Goal: Task Accomplishment & Management: Complete application form

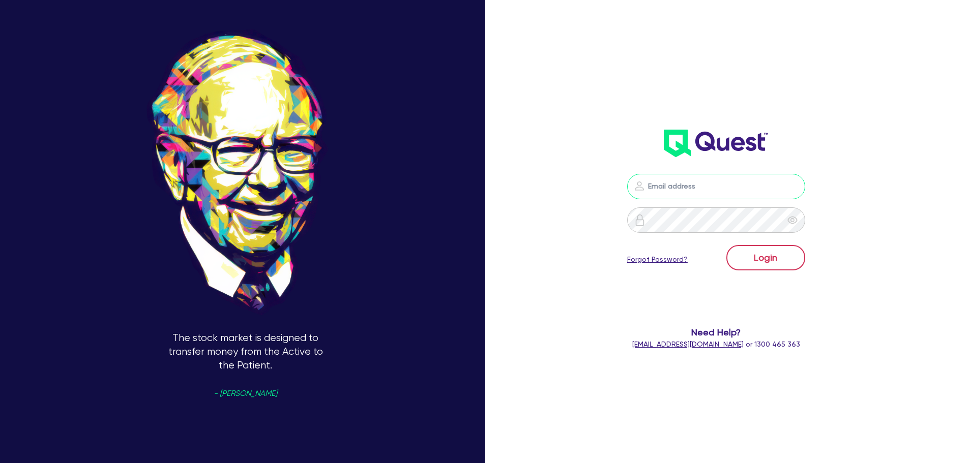
type input "[PERSON_NAME][EMAIL_ADDRESS][PERSON_NAME][DOMAIN_NAME]"
click at [746, 251] on button "Login" at bounding box center [765, 257] width 79 height 25
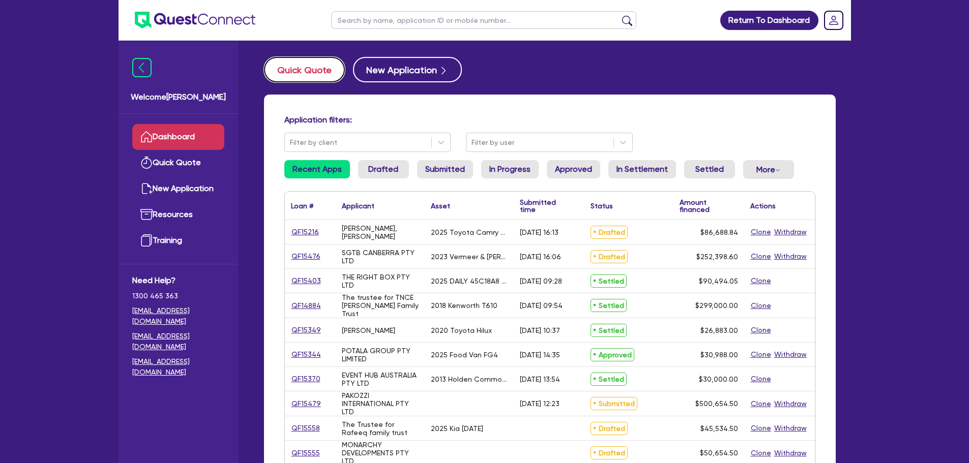
click at [283, 74] on button "Quick Quote" at bounding box center [304, 69] width 81 height 25
select select "Other"
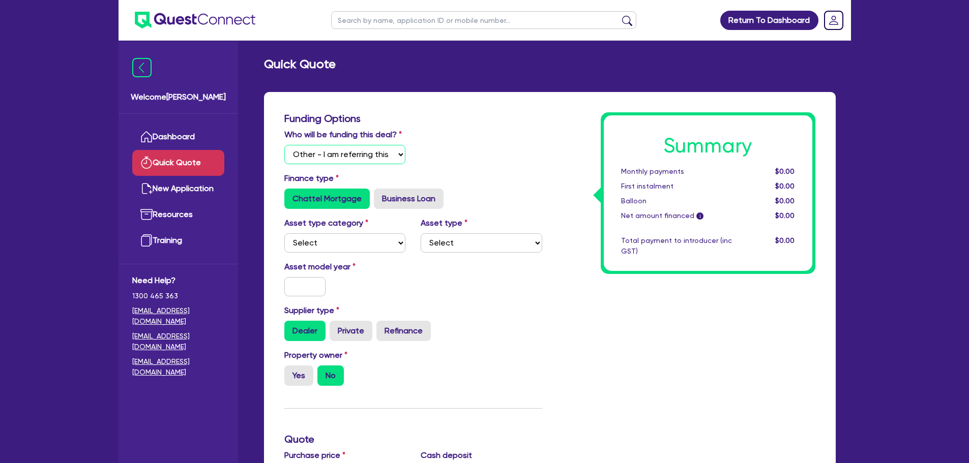
click at [338, 159] on select "Select I will fund 100% I will co-fund with Quest I want Quest to fund 100% Oth…" at bounding box center [345, 154] width 122 height 19
click at [464, 147] on div "Who will be funding this deal? Select I will fund 100% I will co-fund with Ques…" at bounding box center [413, 151] width 273 height 44
click at [343, 245] on select "Select Cars and light trucks Primary assets Secondary assets Tertiary assets" at bounding box center [345, 243] width 122 height 19
select select "CARS_AND_LIGHT_TRUCKS"
click at [284, 234] on select "Select Cars and light trucks Primary assets Secondary assets Tertiary assets" at bounding box center [345, 243] width 122 height 19
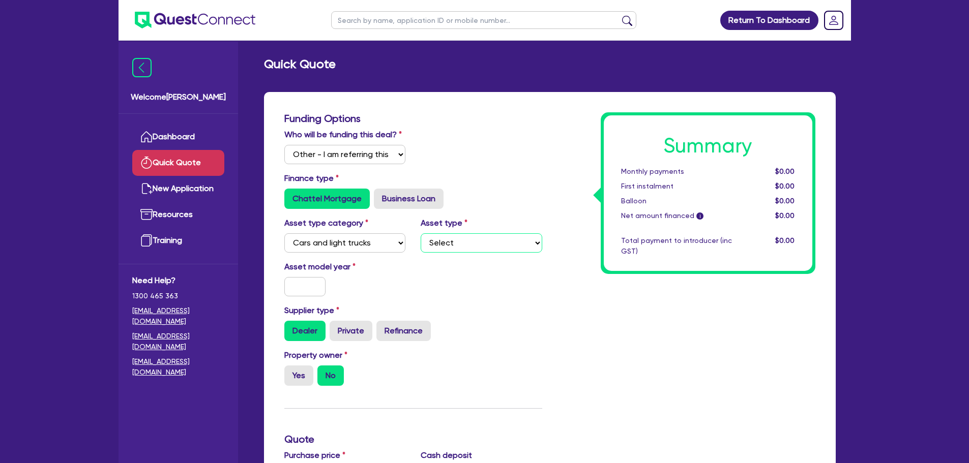
click at [467, 241] on select "Select Passenger vehicles Vans and utes Light trucks up to 4.5 tonne" at bounding box center [482, 243] width 122 height 19
select select "PASSENGER_VEHICLES"
click at [421, 234] on select "Select Passenger vehicles Vans and utes Light trucks up to 4.5 tonne" at bounding box center [482, 243] width 122 height 19
click at [297, 282] on input "text" at bounding box center [305, 286] width 42 height 19
type input "2021"
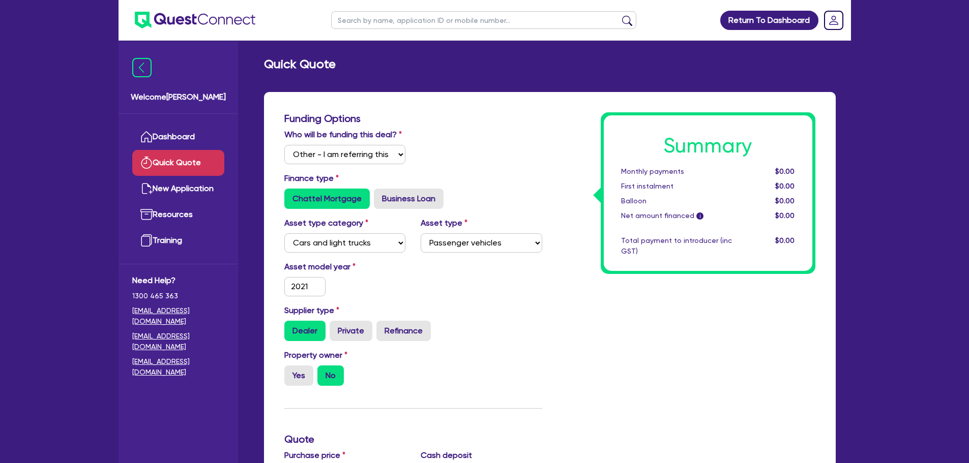
click at [390, 302] on div "Asset model year [DATE]" at bounding box center [413, 283] width 273 height 44
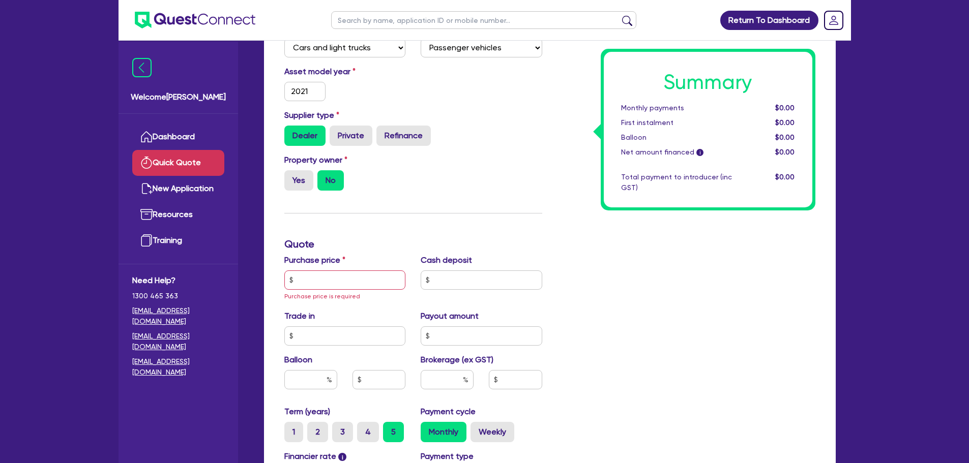
scroll to position [196, 0]
click at [334, 270] on input "text" at bounding box center [345, 279] width 122 height 19
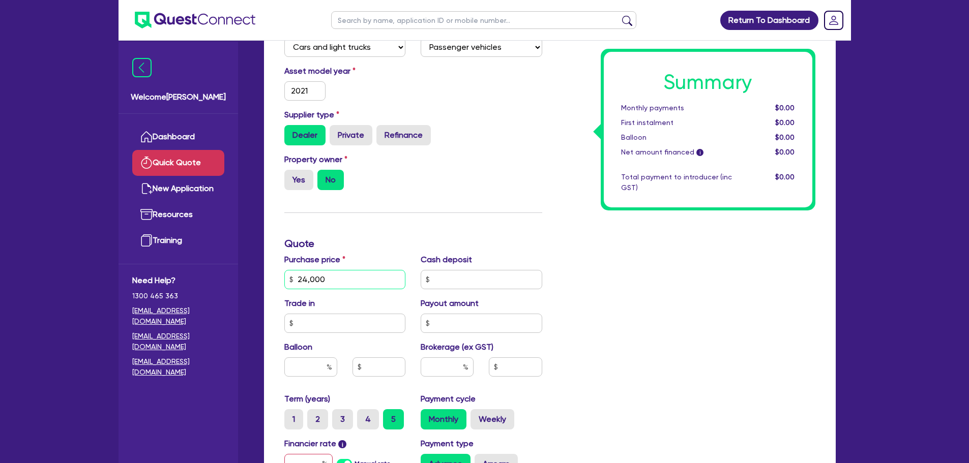
type input "24,000"
click at [378, 251] on div "Funding Options Who will be funding this deal? Select I will fund 100% I will c…" at bounding box center [413, 250] width 273 height 666
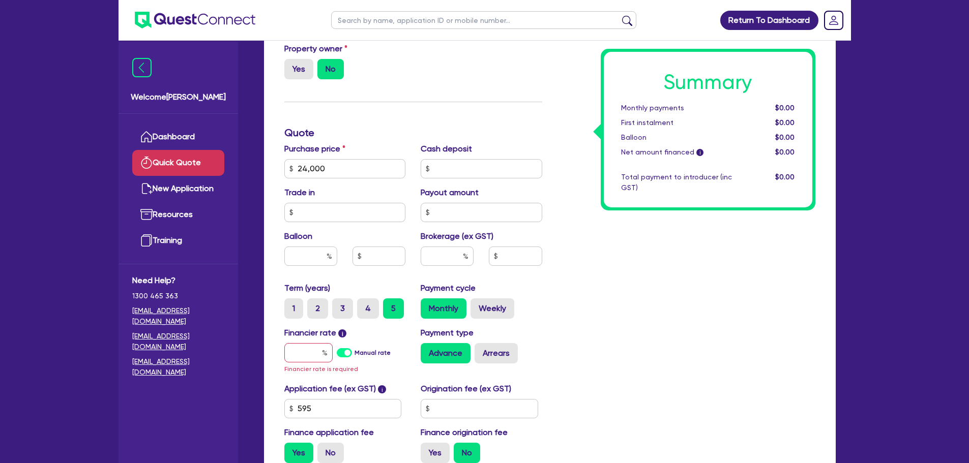
scroll to position [308, 0]
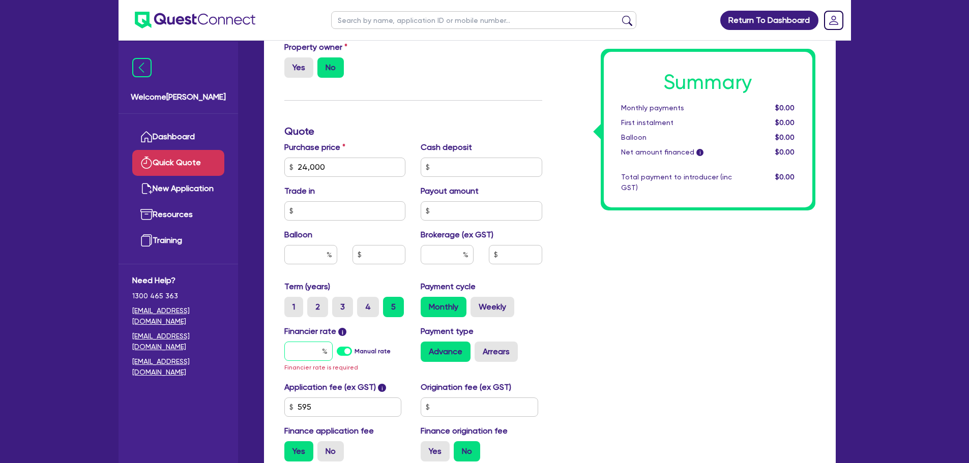
click at [319, 347] on input "text" at bounding box center [308, 351] width 48 height 19
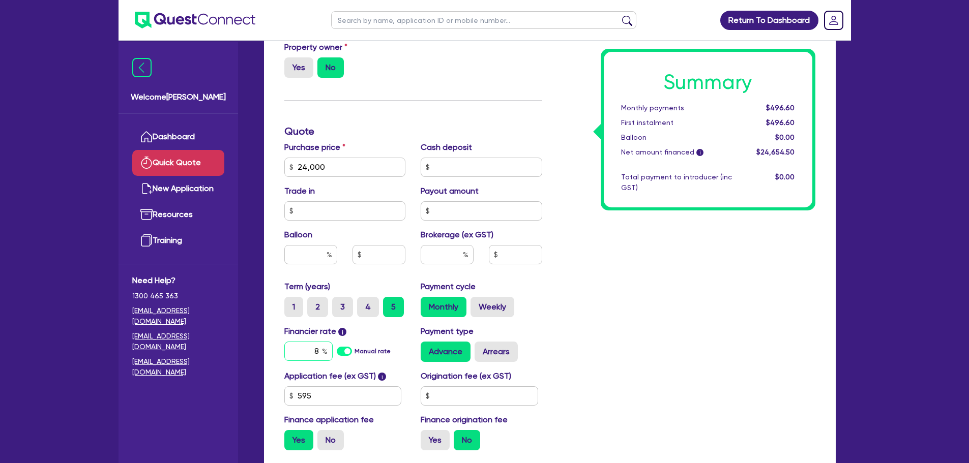
type input "8"
click at [445, 256] on input "text" at bounding box center [447, 254] width 53 height 19
type input "3"
type input "739.64"
type input "3"
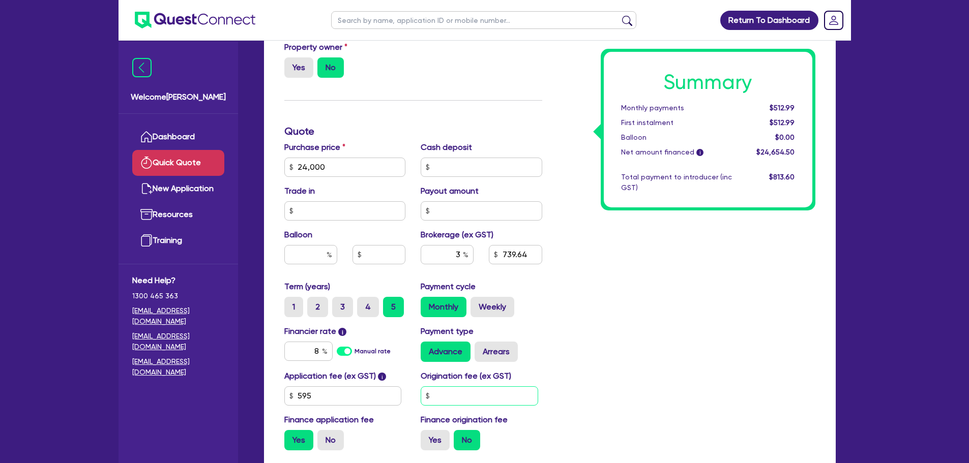
click at [484, 398] on input "text" at bounding box center [480, 396] width 118 height 19
type input "9"
type input "0"
type input "900"
click at [644, 339] on div "Summary Monthly payments $512.99 First instalment i $512.99 Balloon $0.00 Net a…" at bounding box center [686, 131] width 273 height 655
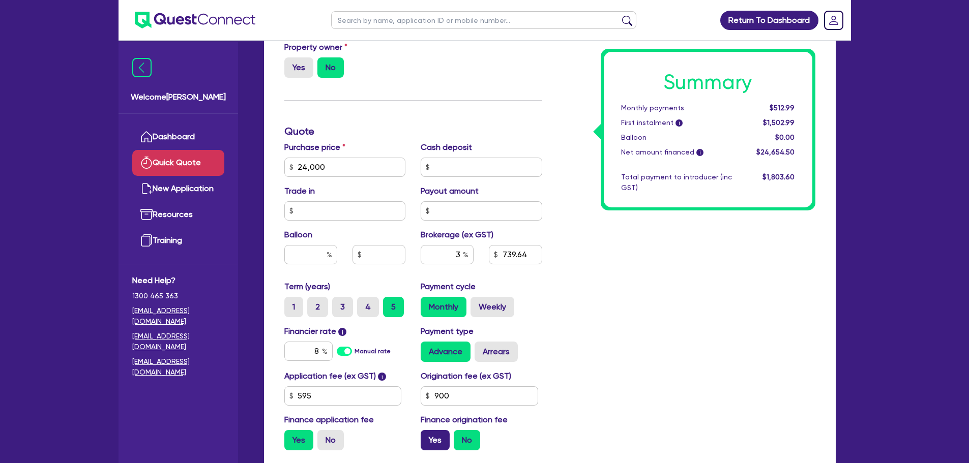
click at [443, 442] on label "Yes" at bounding box center [435, 440] width 29 height 20
click at [427, 437] on input "Yes" at bounding box center [424, 433] width 7 height 7
radio input "true"
type input "769.34"
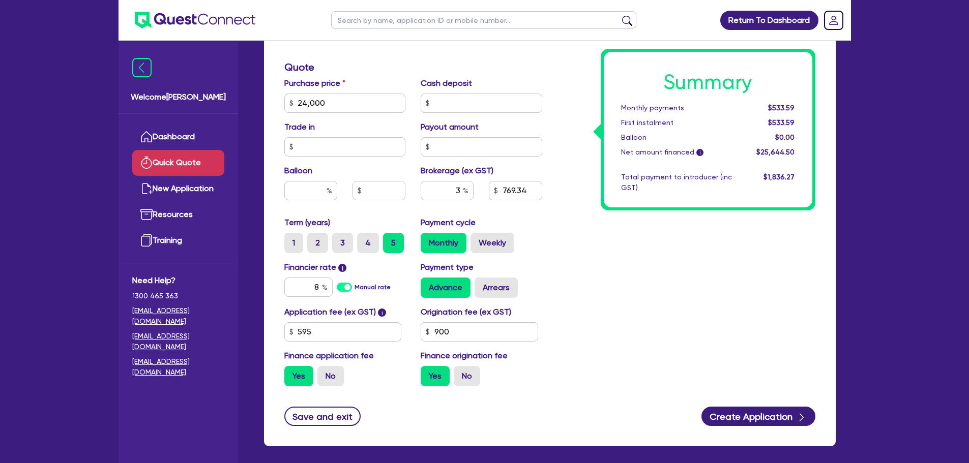
scroll to position [374, 0]
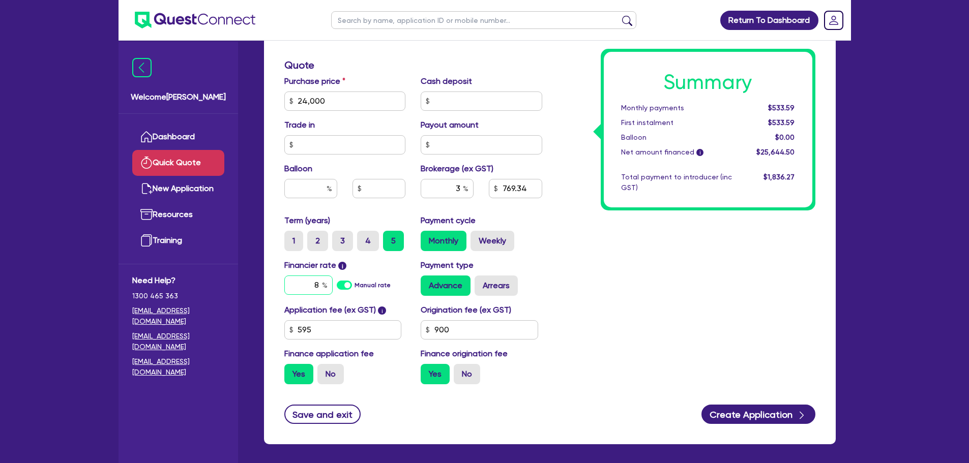
click at [321, 287] on input "8" at bounding box center [308, 285] width 48 height 19
type input "7.15"
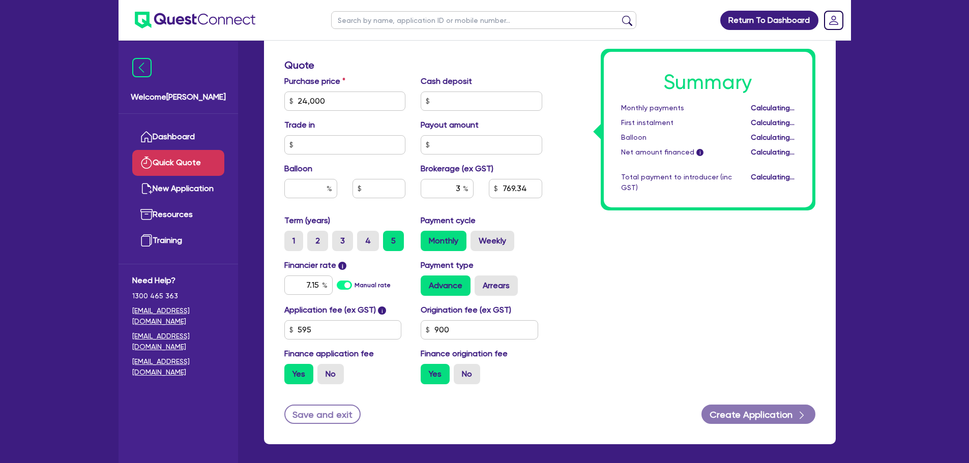
click at [619, 305] on div "Summary Monthly payments Calculating... First instalment Calculating... Balloon…" at bounding box center [686, 65] width 273 height 655
click at [460, 185] on input "text" at bounding box center [447, 188] width 53 height 19
type input "4"
click at [676, 318] on div "Summary Monthly payments $528.89 First instalment $528.89 Balloon $0.00 Net amo…" at bounding box center [686, 65] width 273 height 655
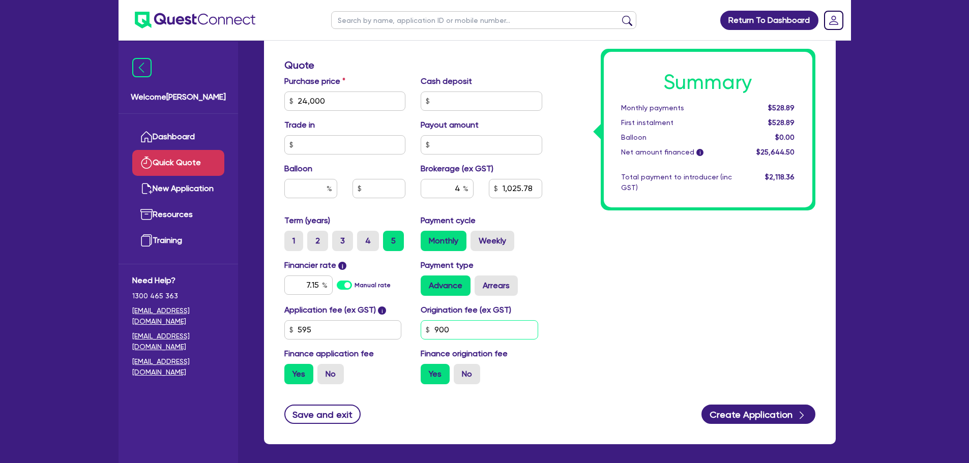
click at [460, 337] on input "900" at bounding box center [480, 330] width 118 height 19
type input "1,025.78"
type input "90"
type input "1,025.78"
type input "9"
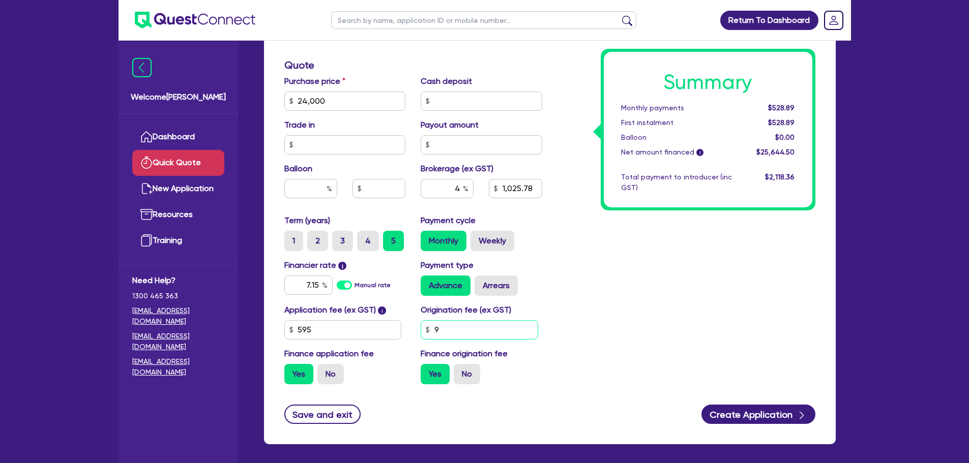
type input "1,025.78"
type input "986.18"
drag, startPoint x: 619, startPoint y: 310, endPoint x: 429, endPoint y: -1, distance: 364.0
click at [429, 0] on html "Return To Dashboard Edit Profile Logout Welcome [PERSON_NAME] Quick Quote New A…" at bounding box center [484, 66] width 969 height 881
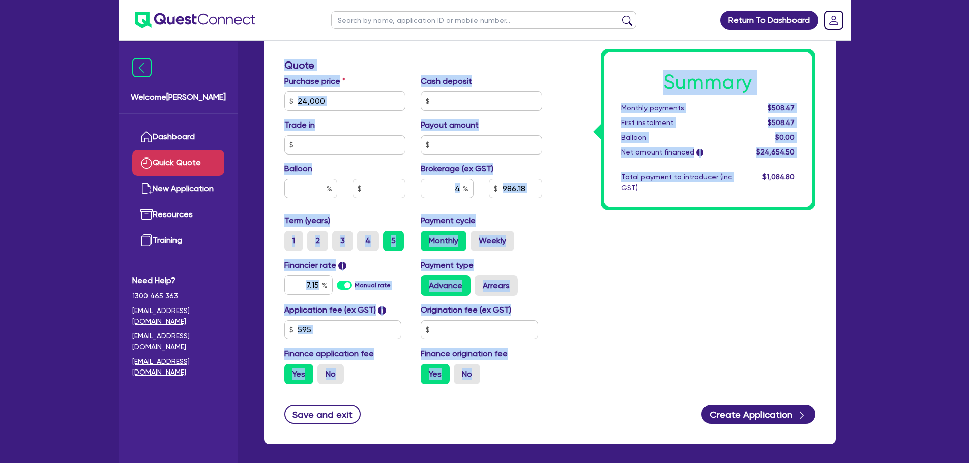
scroll to position [366, 0]
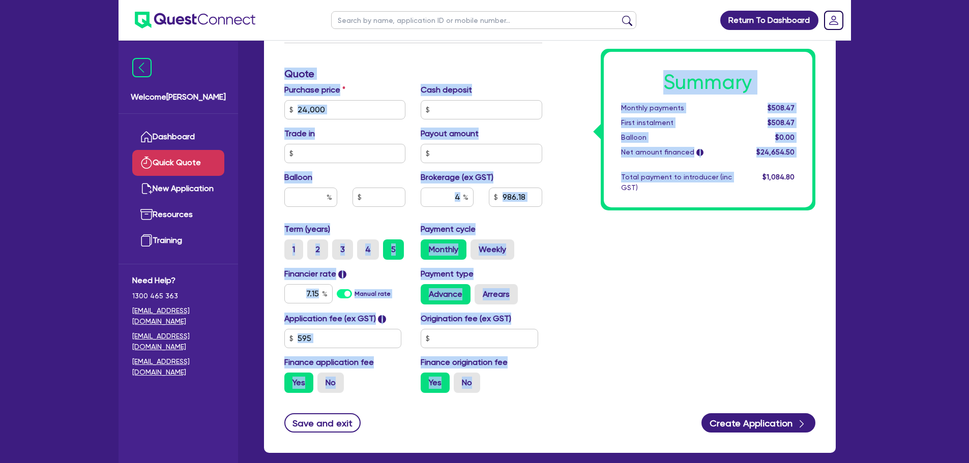
click at [591, 293] on div "Summary Monthly payments $508.47 First instalment $508.47 Balloon $0.00 Net amo…" at bounding box center [686, 74] width 273 height 655
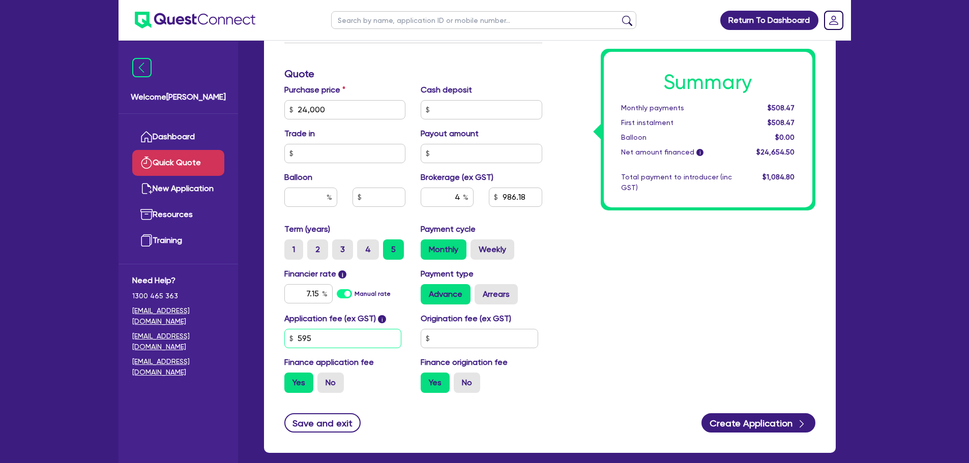
click at [371, 340] on input "595" at bounding box center [343, 338] width 118 height 19
type input "5"
type input "275"
type input "972.1"
click at [653, 302] on div "Summary Monthly payments $501.21 First instalment $501.21 Balloon $0.00 Net amo…" at bounding box center [686, 74] width 273 height 655
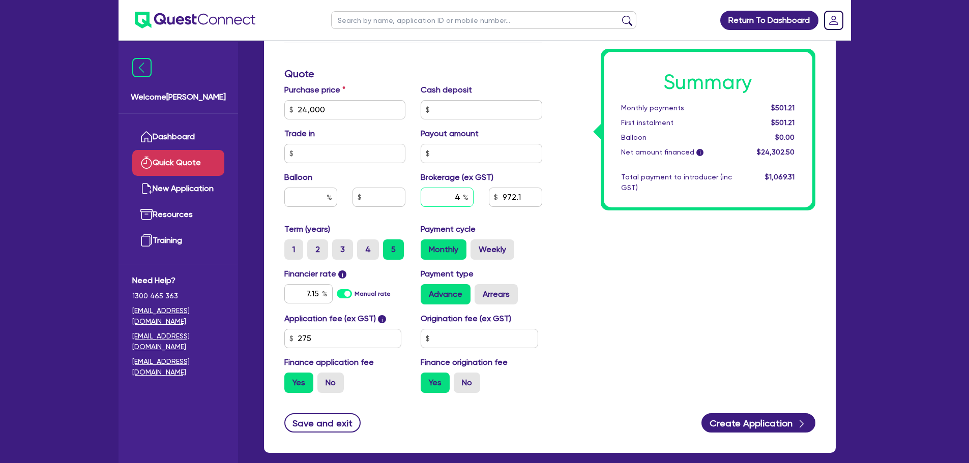
click at [462, 196] on input "4" at bounding box center [447, 197] width 53 height 19
type input "5"
click at [641, 302] on div "Summary Monthly payments $506.49 First instalment $506.49 Balloon $0.00 Net amo…" at bounding box center [686, 74] width 273 height 655
click at [320, 294] on input "7.15" at bounding box center [308, 293] width 48 height 19
type input "1,215.13"
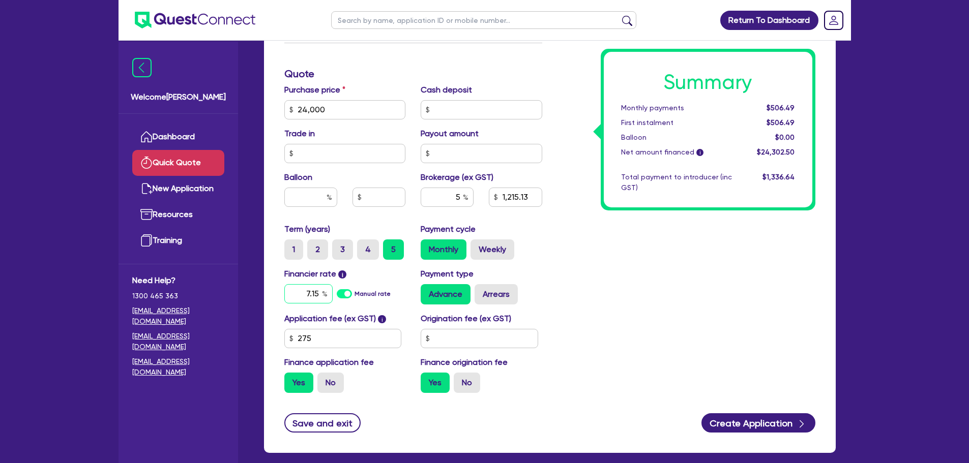
type input "7.1"
type input "1,215.13"
type input "7."
type input "1,215.13"
type input "7.6"
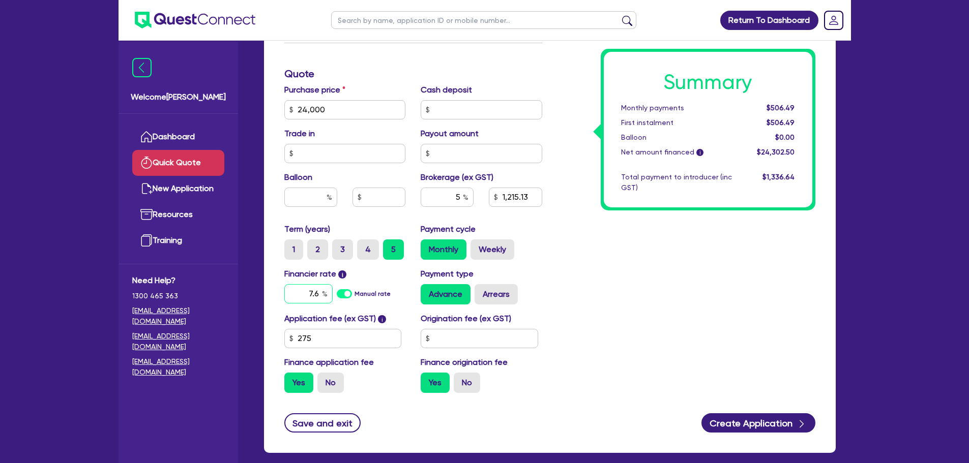
type input "1,215.13"
type input "7.65"
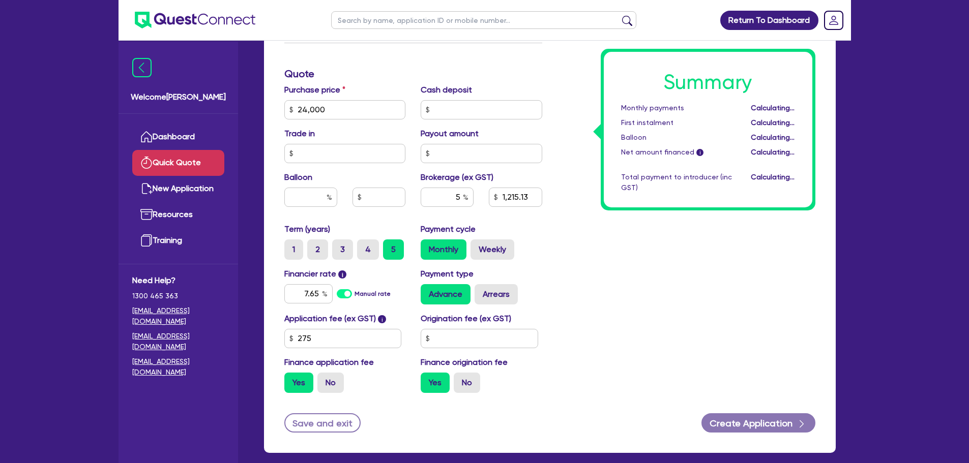
click at [645, 303] on div "Summary Monthly payments Calculating... First instalment Calculating... Balloon…" at bounding box center [686, 74] width 273 height 655
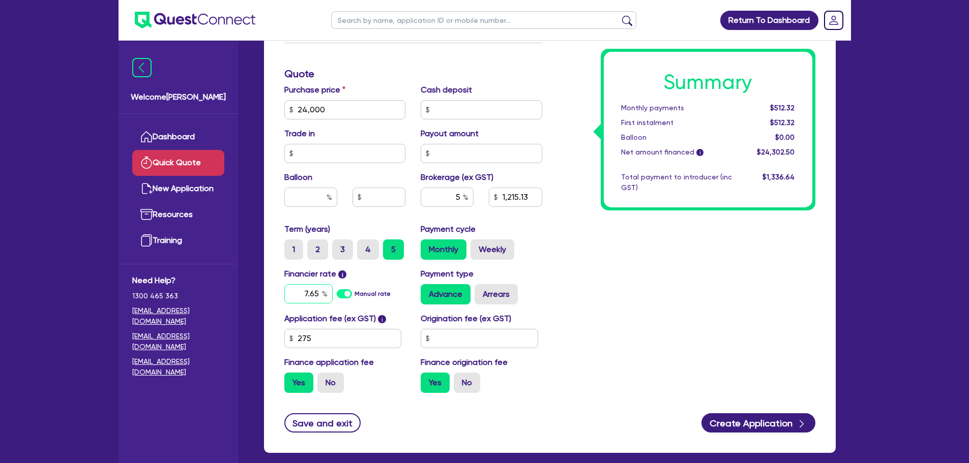
type input "1,215.13"
type input "7.6"
click at [317, 293] on input "7.6" at bounding box center [308, 293] width 48 height 19
type input "1,215.13"
type input "7."
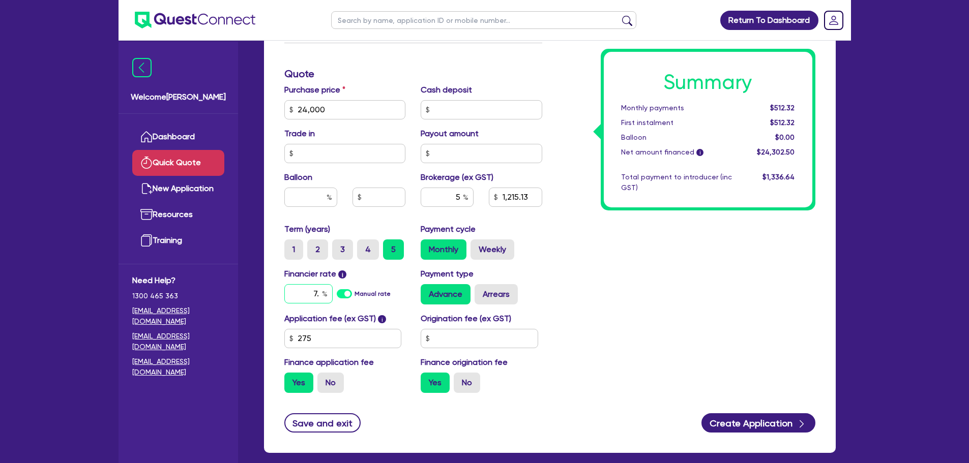
type input "1,215.13"
type input "7.1"
type input "1,215.13"
type input "7.15"
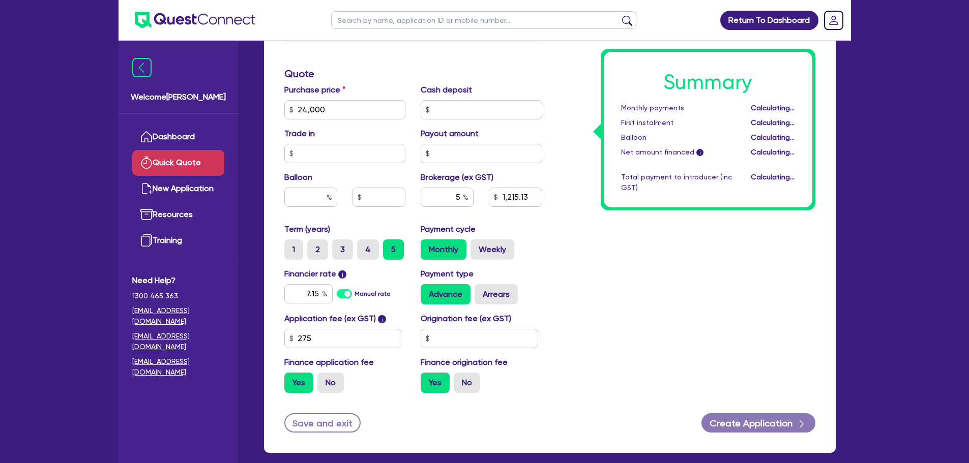
type input "1,215.13"
click at [671, 296] on div "Summary Monthly payments Calculating... First instalment Calculating... Balloon…" at bounding box center [686, 74] width 273 height 655
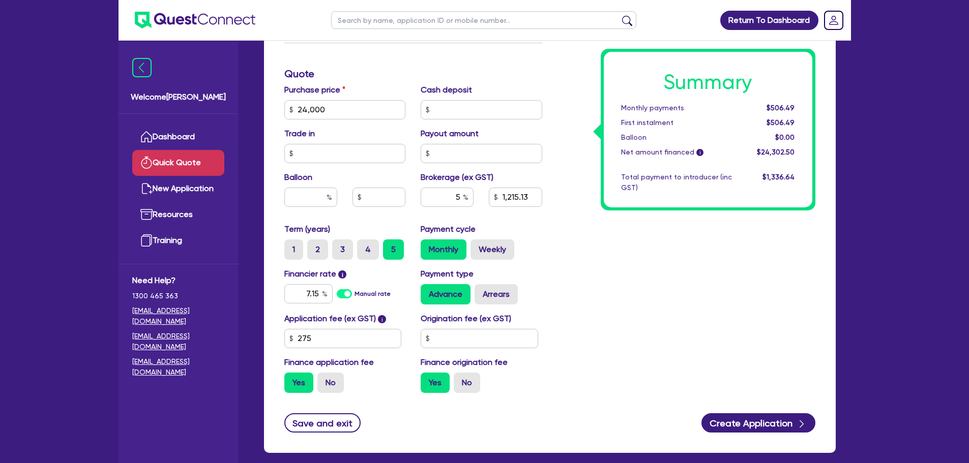
click at [631, 267] on div "Summary Monthly payments $506.49 First instalment $506.49 Balloon $0.00 Net amo…" at bounding box center [686, 74] width 273 height 655
click at [457, 196] on input "5" at bounding box center [447, 197] width 53 height 19
click at [458, 196] on input "5" at bounding box center [447, 197] width 53 height 19
type input "1,215.13"
type input "4"
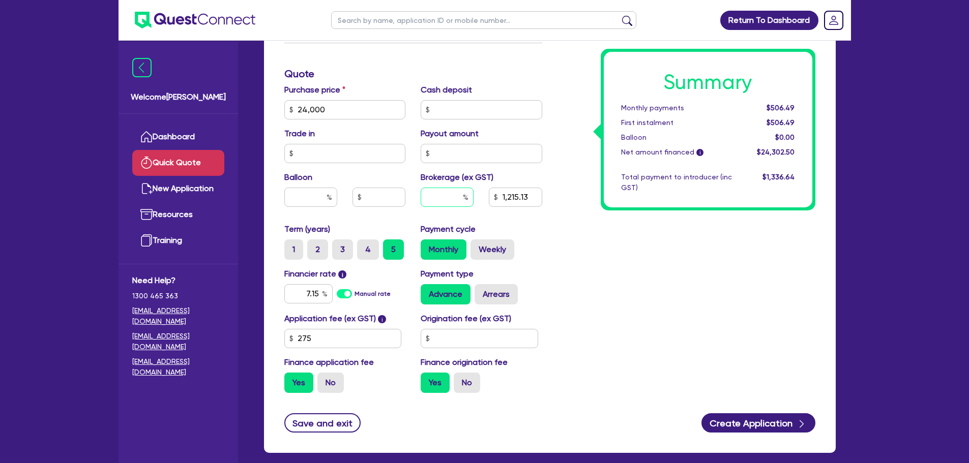
type input "1,215.13"
type input "4"
type input "972.1"
click at [627, 264] on div "Summary Monthly payments $501.21 First instalment $501.21 Balloon $0.00 Net amo…" at bounding box center [686, 74] width 273 height 655
click at [453, 344] on input "text" at bounding box center [480, 338] width 118 height 19
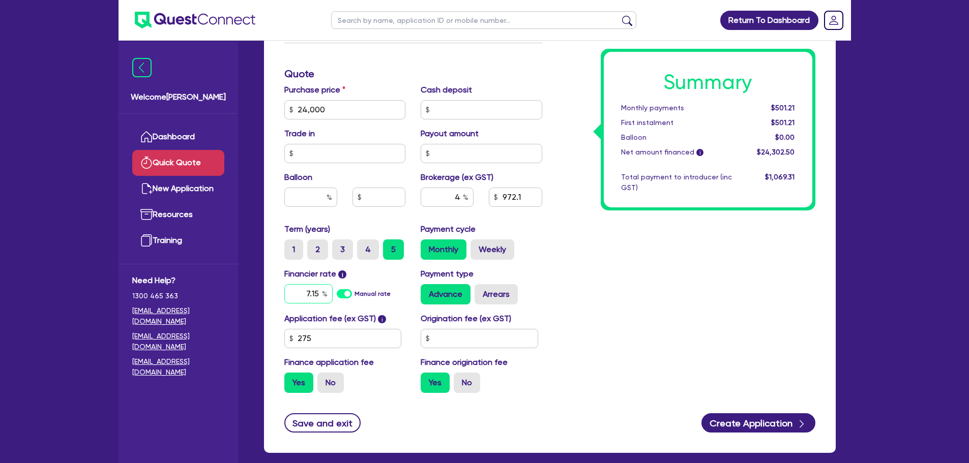
click at [319, 292] on input "7.15" at bounding box center [308, 293] width 48 height 19
click at [451, 332] on input "text" at bounding box center [480, 338] width 118 height 19
type input "9"
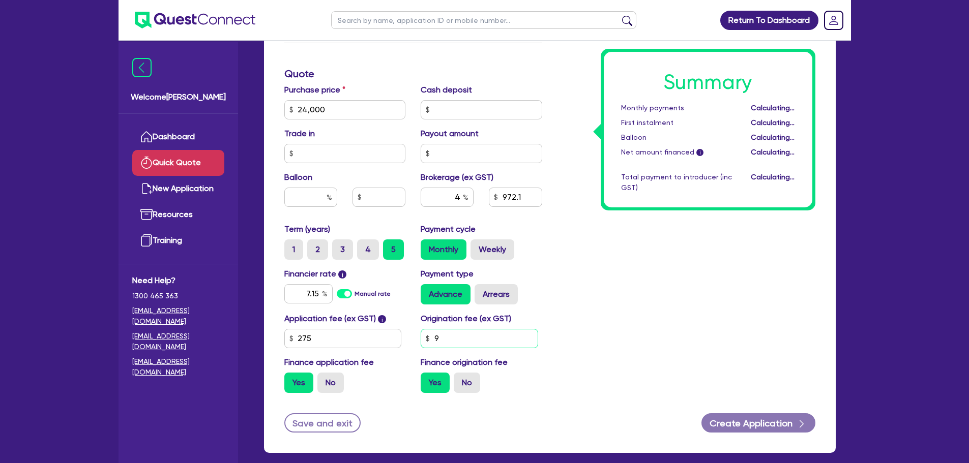
type input "972.5"
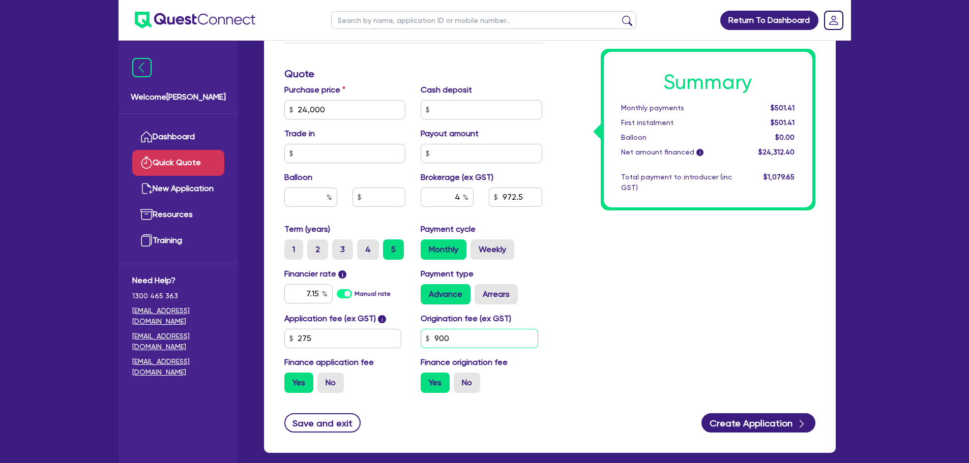
type input "900"
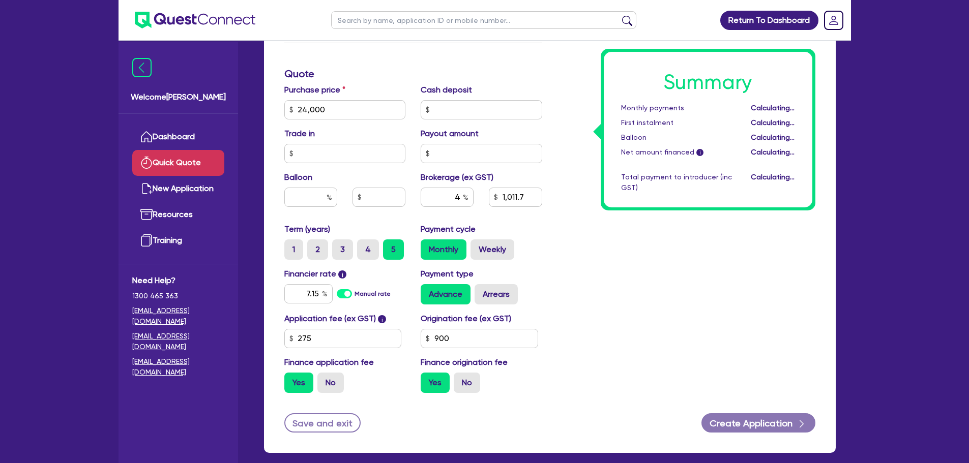
click at [589, 314] on div "Summary Monthly payments Calculating... First instalment Calculating... Balloon…" at bounding box center [686, 74] width 273 height 655
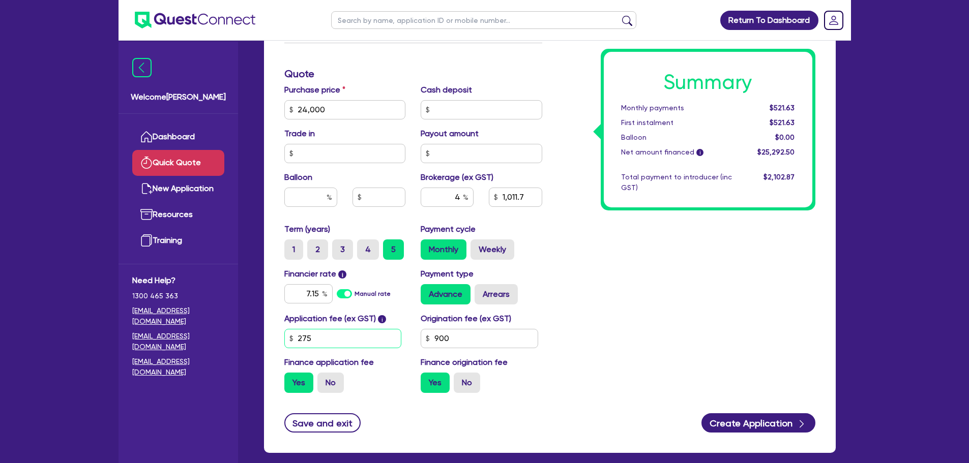
click at [326, 347] on input "275" at bounding box center [343, 338] width 118 height 19
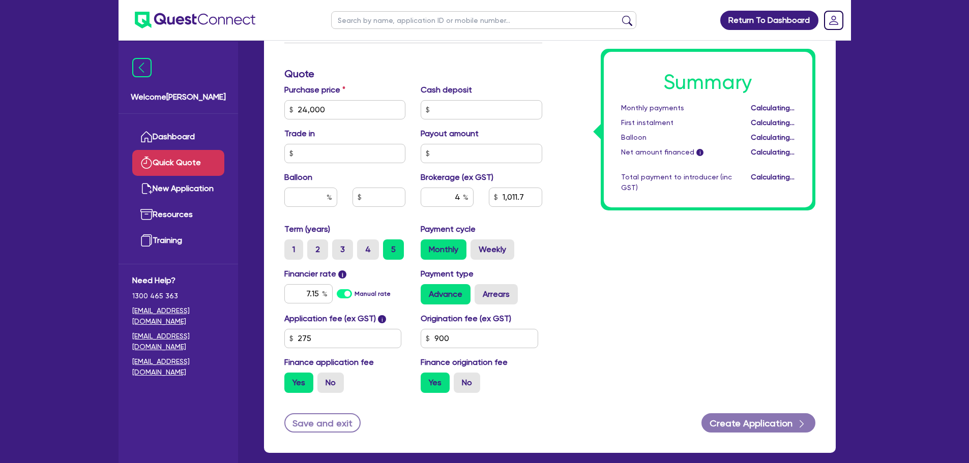
type input "1,011.7"
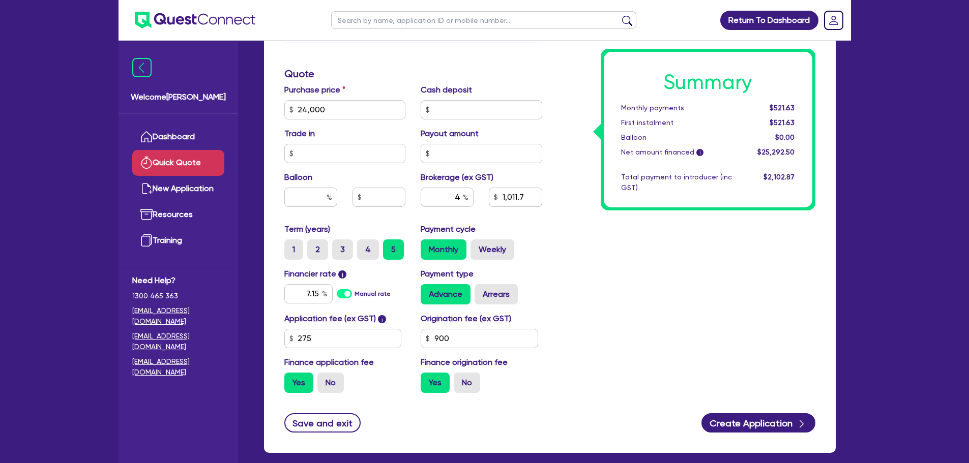
click at [703, 378] on div "Summary Monthly payments $521.63 First instalment $521.63 Balloon $0.00 Net amo…" at bounding box center [686, 74] width 273 height 655
click at [157, 133] on link "Dashboard" at bounding box center [178, 137] width 92 height 26
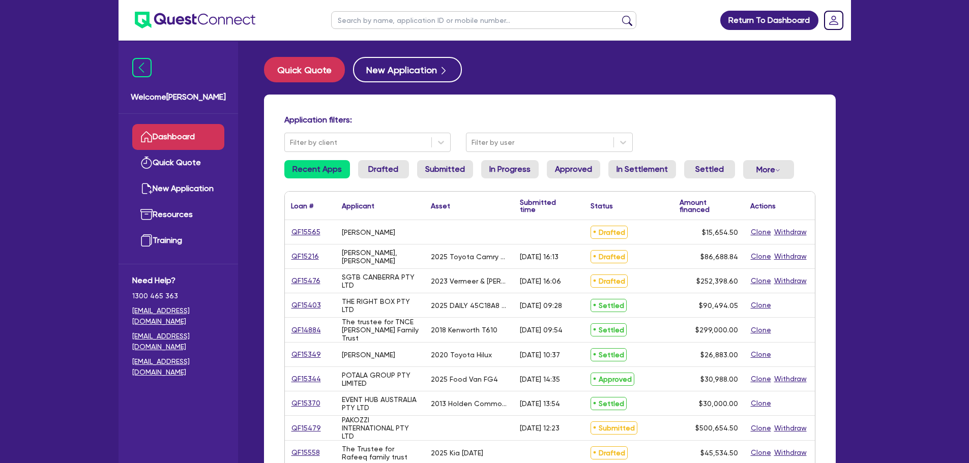
click at [353, 18] on input "text" at bounding box center [483, 20] width 305 height 18
type input "rafee"
click at [619, 15] on button "submit" at bounding box center [627, 22] width 16 height 14
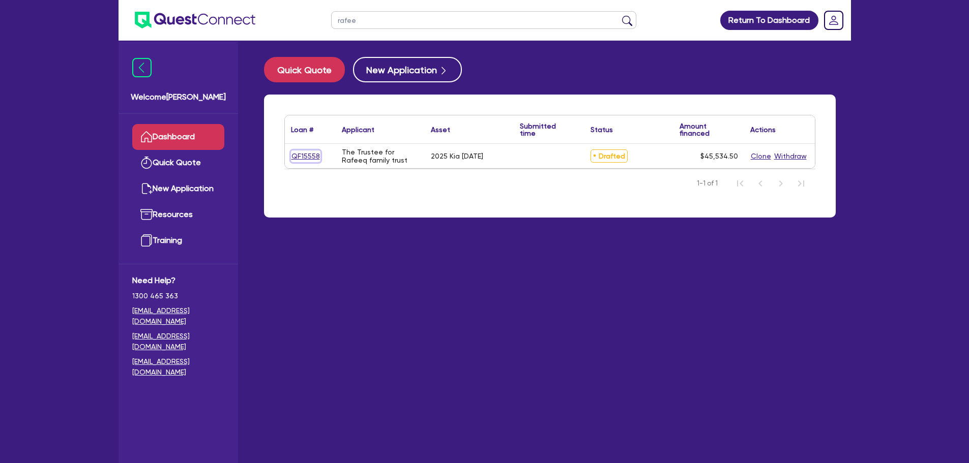
click at [292, 160] on link "QF15558" at bounding box center [306, 157] width 30 height 12
select select "Other"
select select "CARS_AND_LIGHT_TRUCKS"
select select "PASSENGER_VEHICLES"
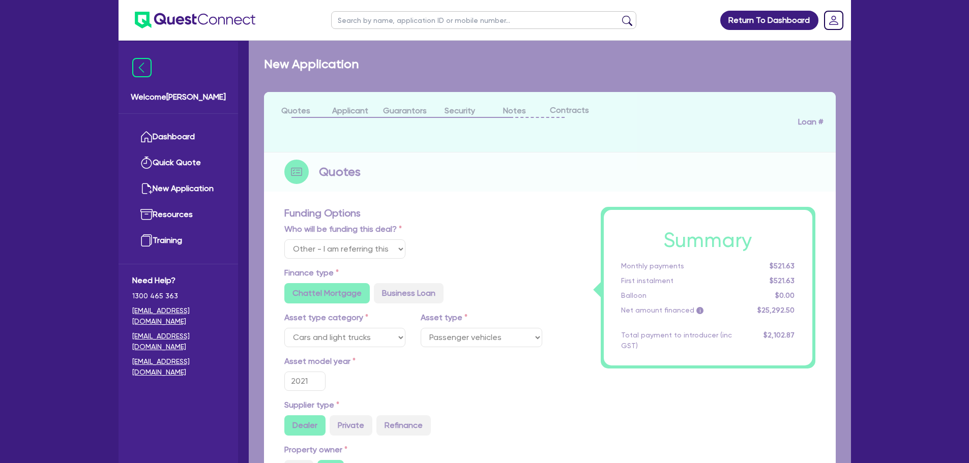
type input "2025"
type input "55,000"
type input "11,000"
type input "3"
type input "1,366.04"
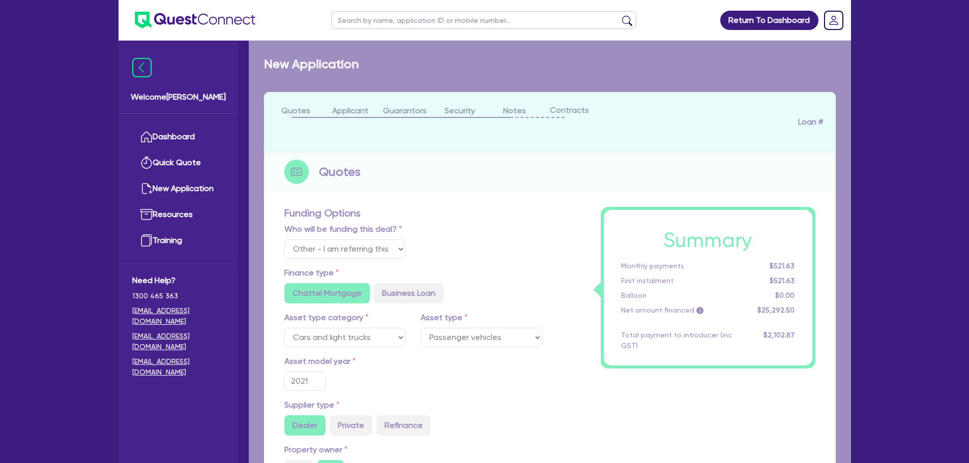
radio input "false"
radio input "true"
type input "8"
type input "495"
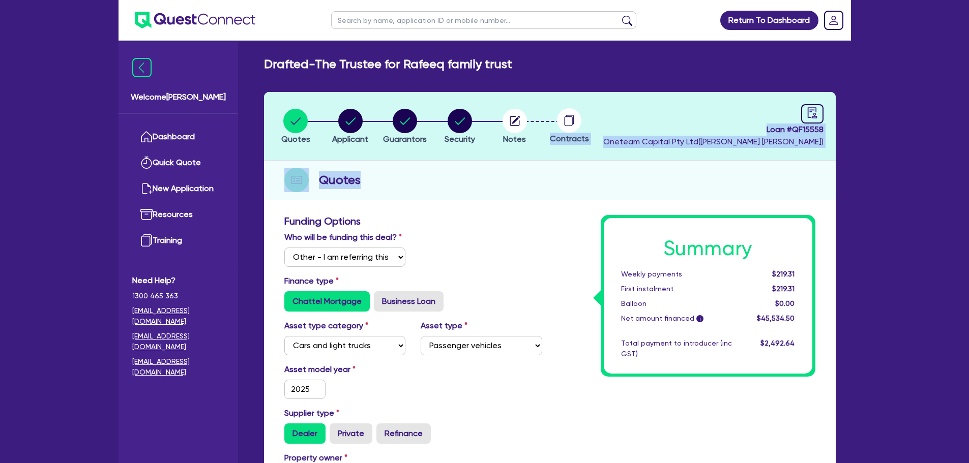
drag, startPoint x: 292, startPoint y: 160, endPoint x: 383, endPoint y: 189, distance: 95.6
click at [452, 198] on div "Quotes" at bounding box center [550, 180] width 572 height 39
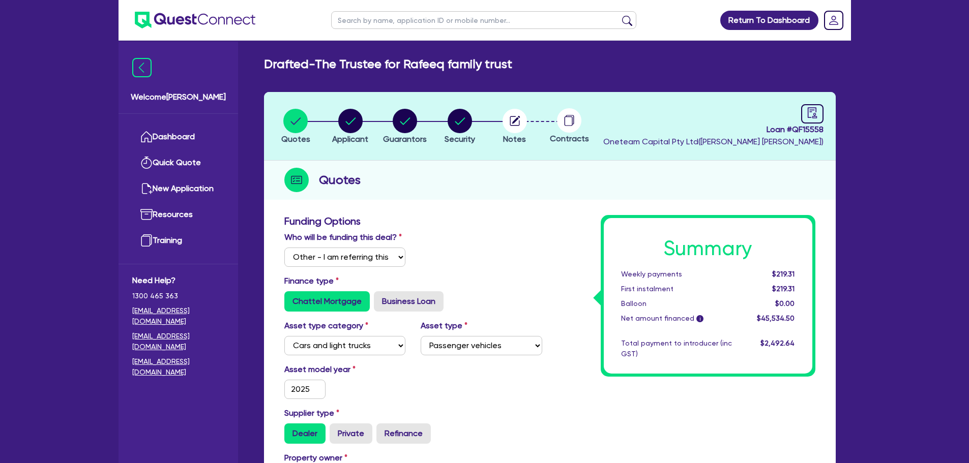
click at [482, 240] on div "Who will be funding this deal? Select I will fund 100% I will co-fund with Ques…" at bounding box center [413, 253] width 273 height 44
click at [208, 128] on link "Dashboard" at bounding box center [178, 137] width 92 height 26
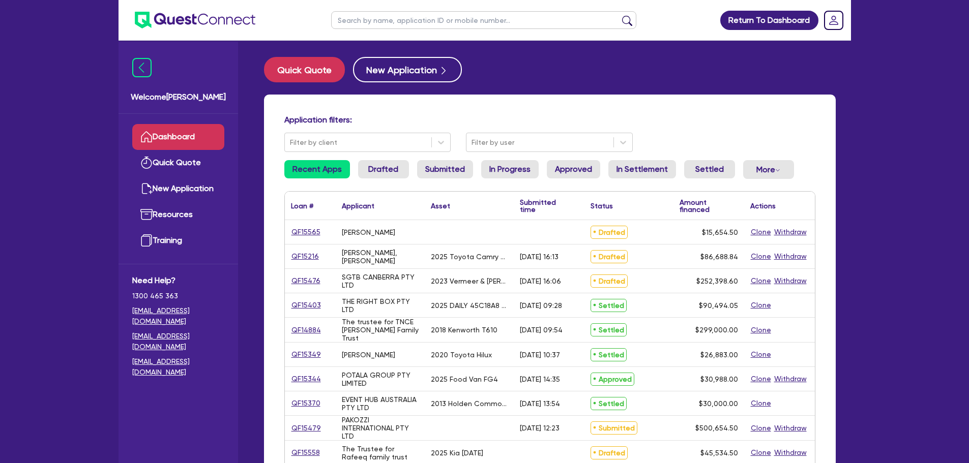
click at [356, 20] on input "text" at bounding box center [483, 20] width 305 height 18
type input "rafee"
click at [619, 15] on button "submit" at bounding box center [627, 22] width 16 height 14
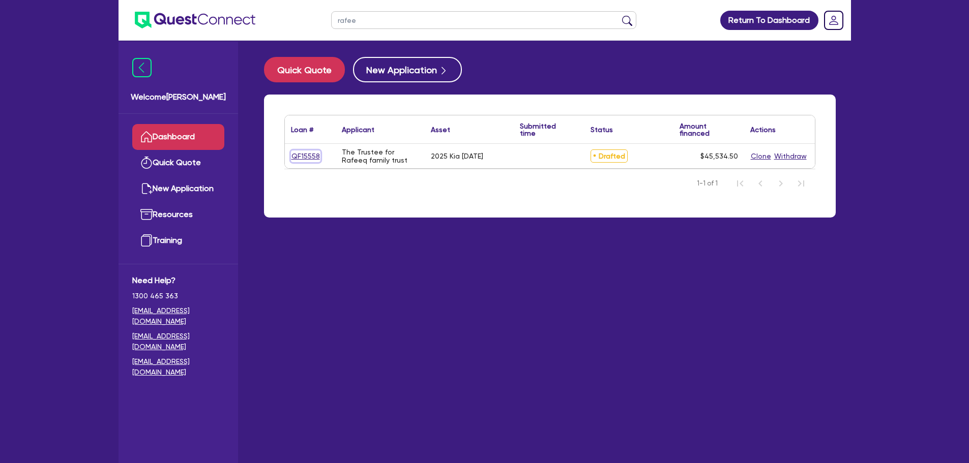
click at [306, 155] on link "QF15558" at bounding box center [306, 157] width 30 height 12
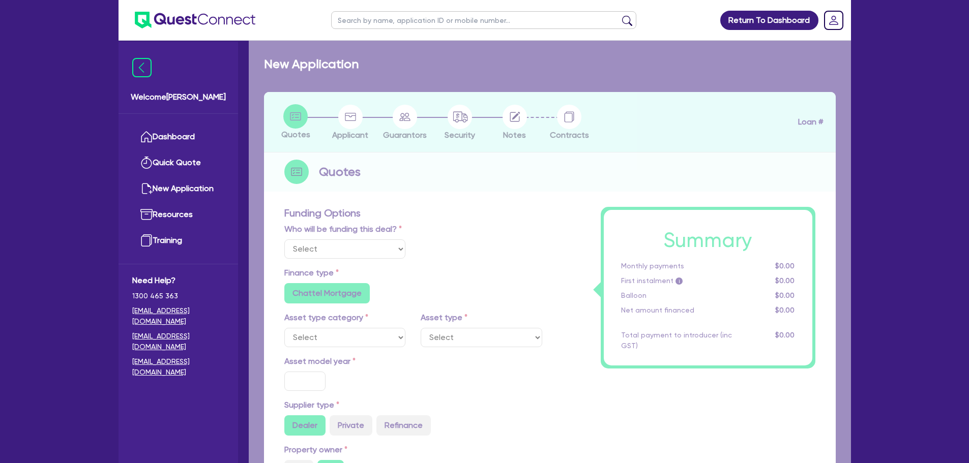
select select "Other"
select select "CARS_AND_LIGHT_TRUCKS"
type input "2025"
type input "55,000"
type input "11,000"
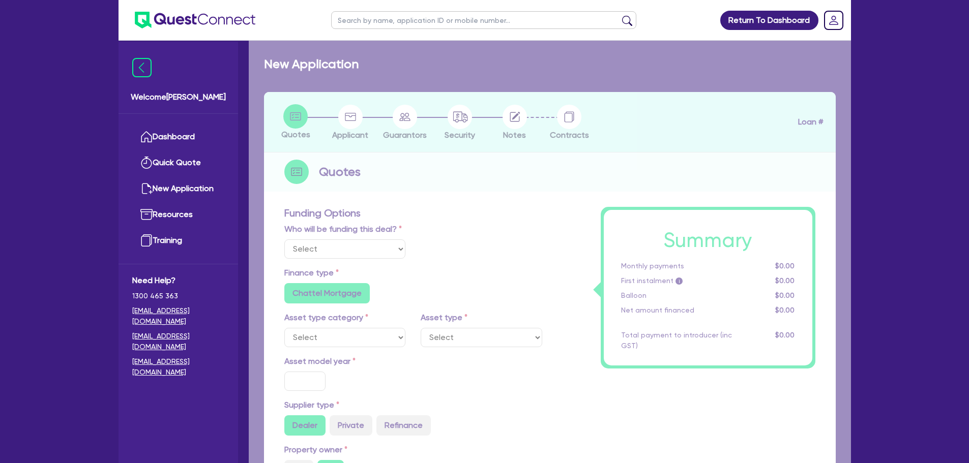
type input "3"
type input "1,366.04"
radio input "false"
type input "8"
type input "495"
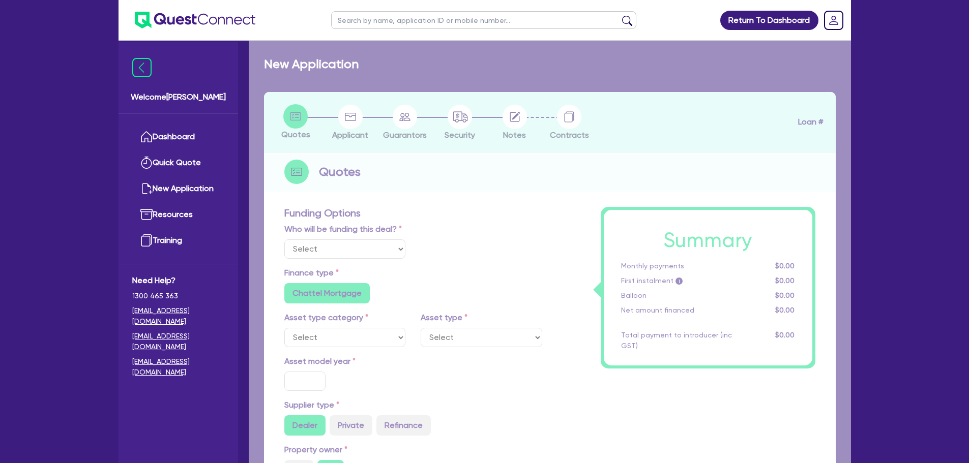
type input "900"
radio input "true"
select select "PASSENGER_VEHICLES"
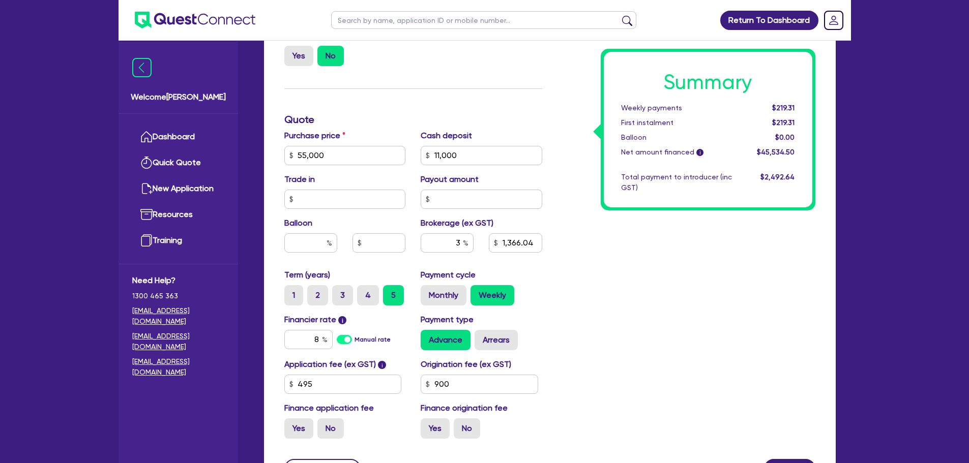
scroll to position [440, 0]
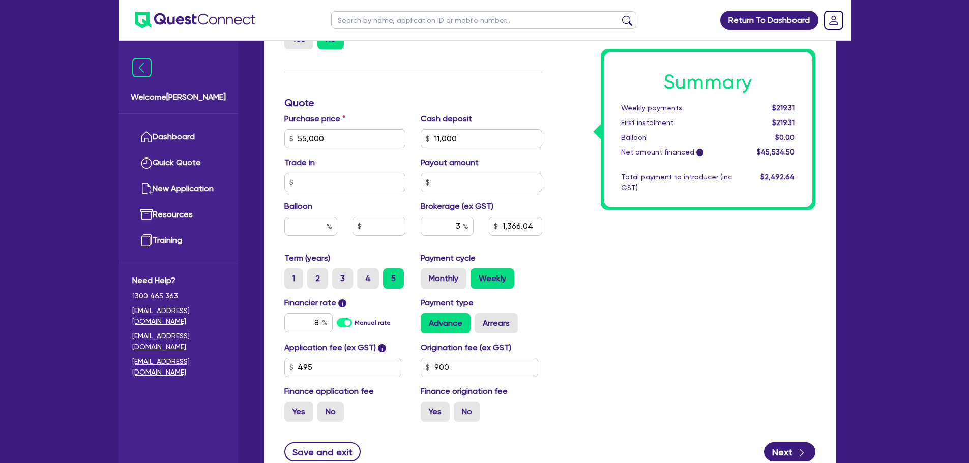
click at [640, 279] on div "Summary Weekly payments $219.31 First instalment $219.31 Balloon $0.00 Net amou…" at bounding box center [686, 103] width 273 height 655
click at [397, 229] on input "text" at bounding box center [379, 226] width 53 height 19
type input "55,000"
type input "11,000"
type input "2"
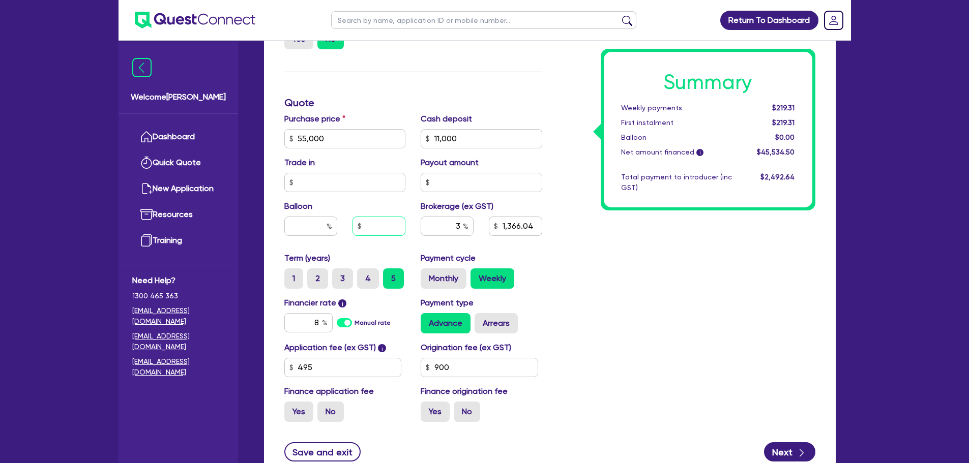
type input "1,366.04"
type input "55,000"
type input "11,000"
type input "25"
type input "1,366.04"
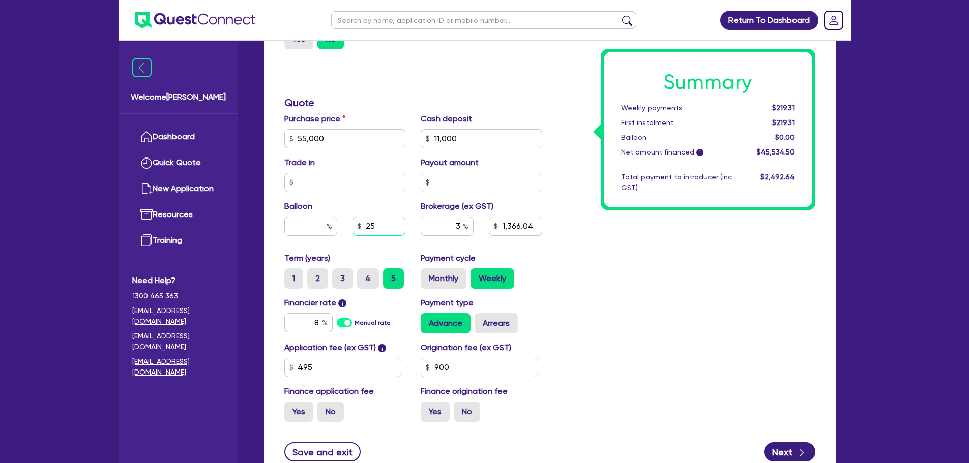
type input "55,000"
type input "11,000"
type input "250"
type input "1,366.04"
type input "55,000"
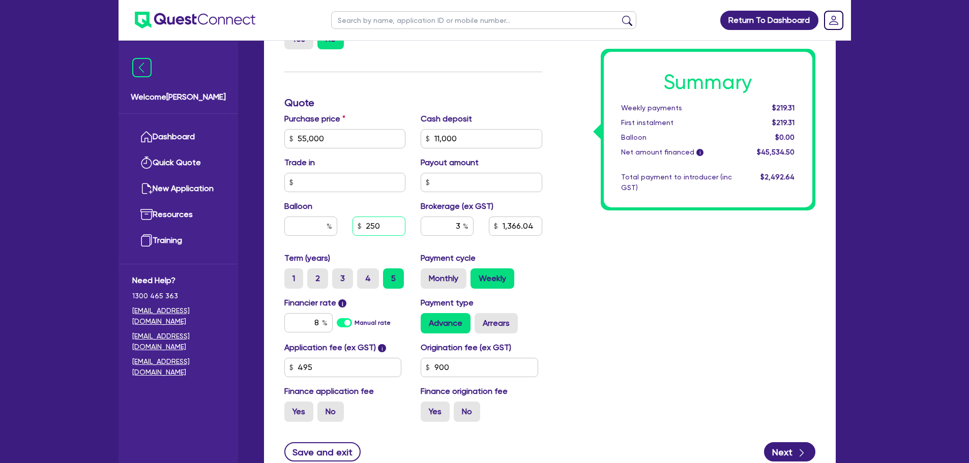
type input "11,000"
type input "2,500"
type input "1,366.04"
type input "55,000"
type input "11,000"
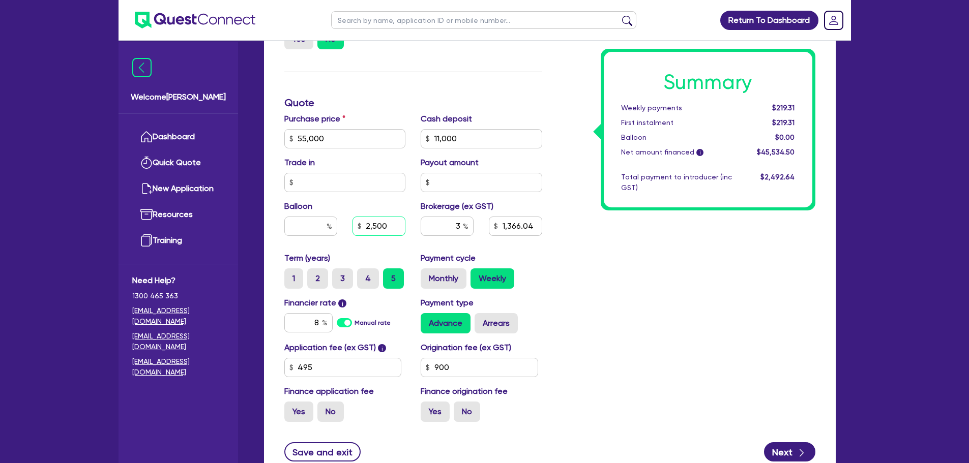
type input "25,000"
type input "1,366.04"
type input "25,000"
type input "55,000"
type input "11,000"
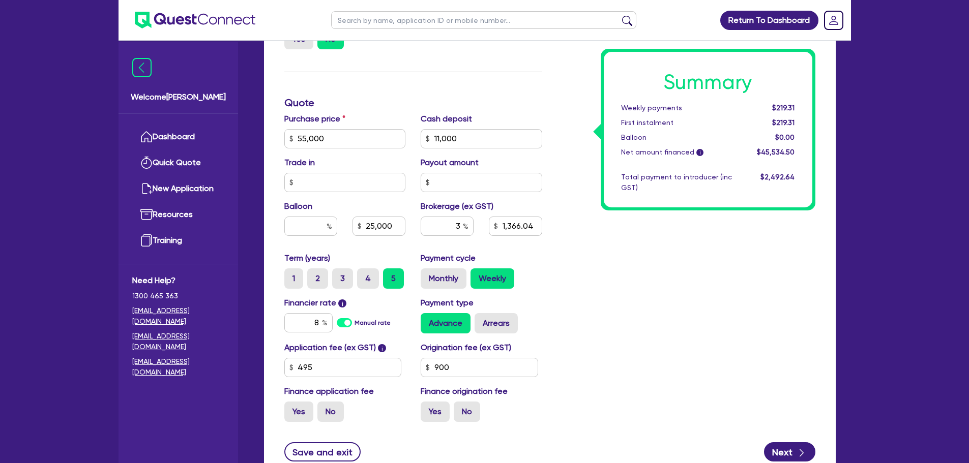
type input "1,366.04"
type input "55,000"
type input "11,000"
type input "45.45"
type input "25,000"
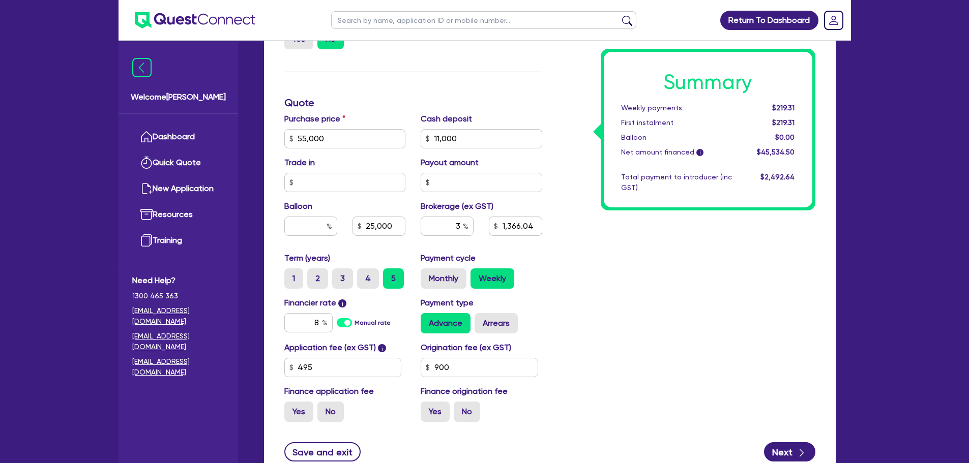
type input "1,366.04"
click at [719, 311] on div "Summary Weekly payments $141.15 First instalment $141.15 Balloon $25,000.00 Net…" at bounding box center [686, 103] width 273 height 655
click at [324, 228] on input "45.45" at bounding box center [310, 226] width 53 height 19
type input "55,000"
type input "11,000"
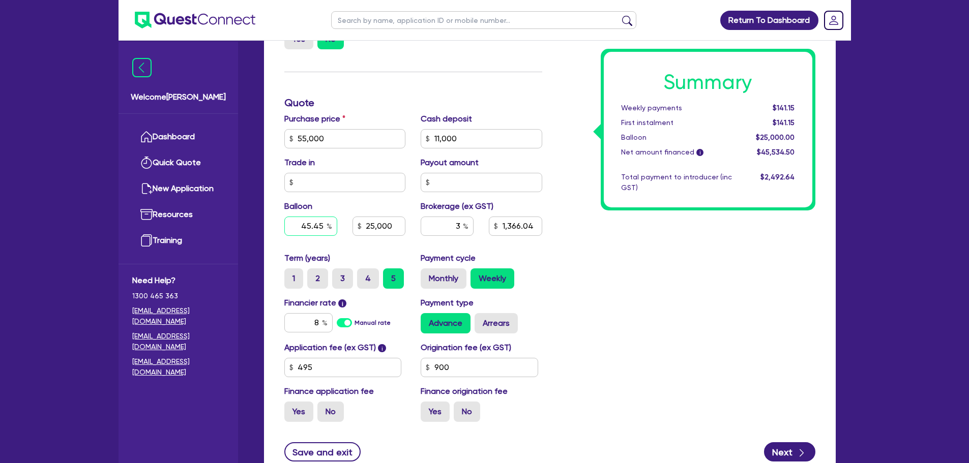
type input "45.4"
type input "25,000"
type input "1,366.04"
type input "55,000"
type input "11,000"
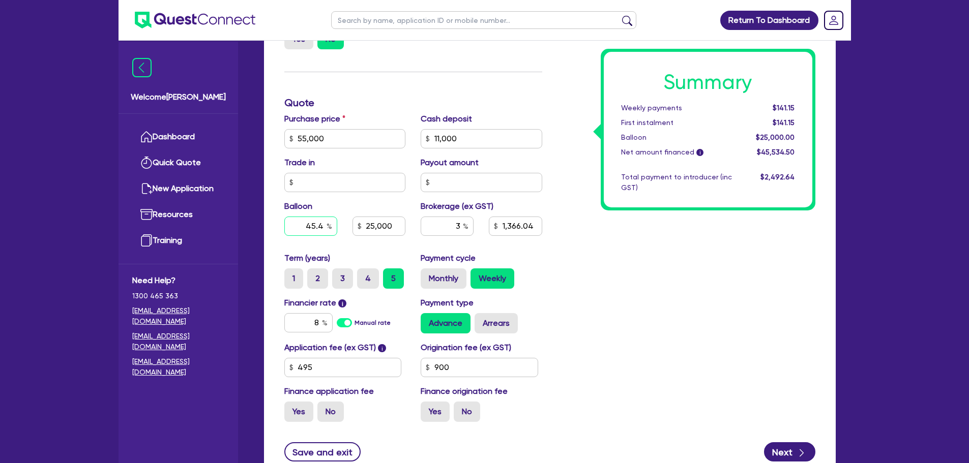
type input "45."
type input "25,000"
type input "1,366.04"
type input "55,000"
type input "11,000"
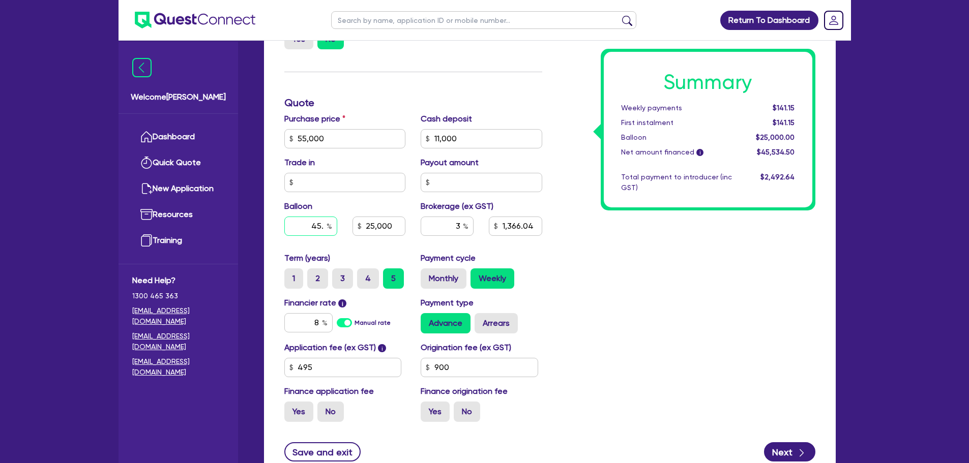
type input "45"
type input "25,000"
type input "1,366.04"
type input "55,000"
type input "11,000"
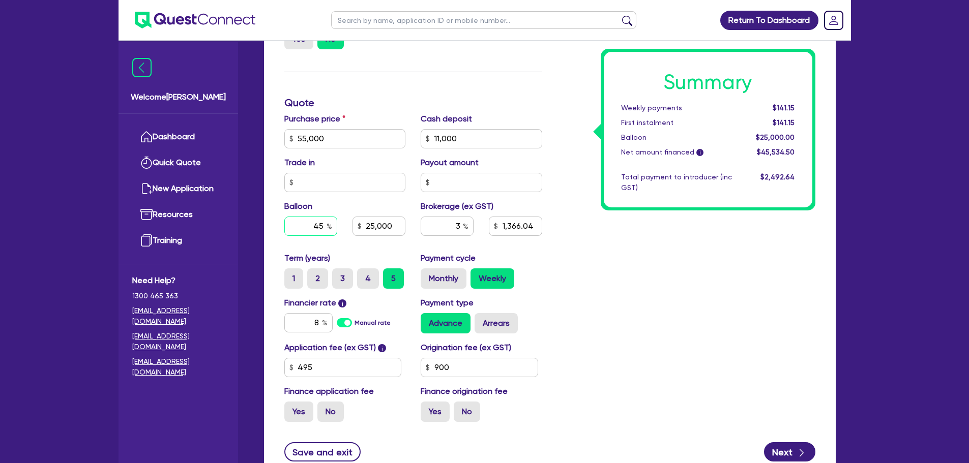
type input "4"
type input "25,000"
type input "1,366.04"
type input "55,000"
type input "11,000"
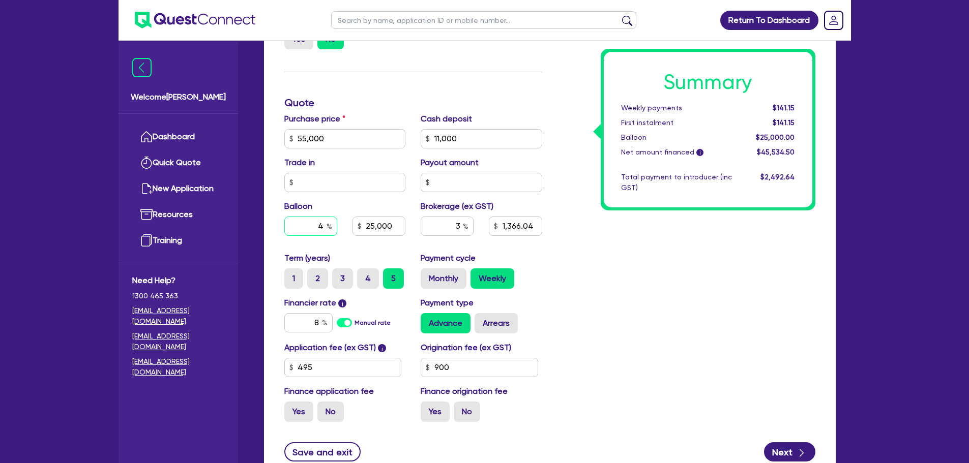
type input "25,000"
type input "1,366.04"
type input "55,000"
type input "11,000"
type input "25,000"
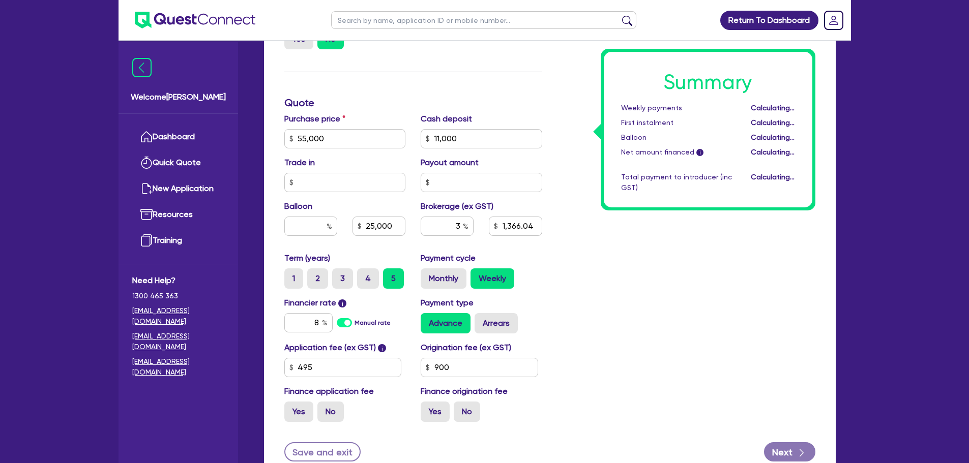
type input "1,366.04"
type input "55,000"
type input "11,000"
type input "1,366.04"
type input "55,000"
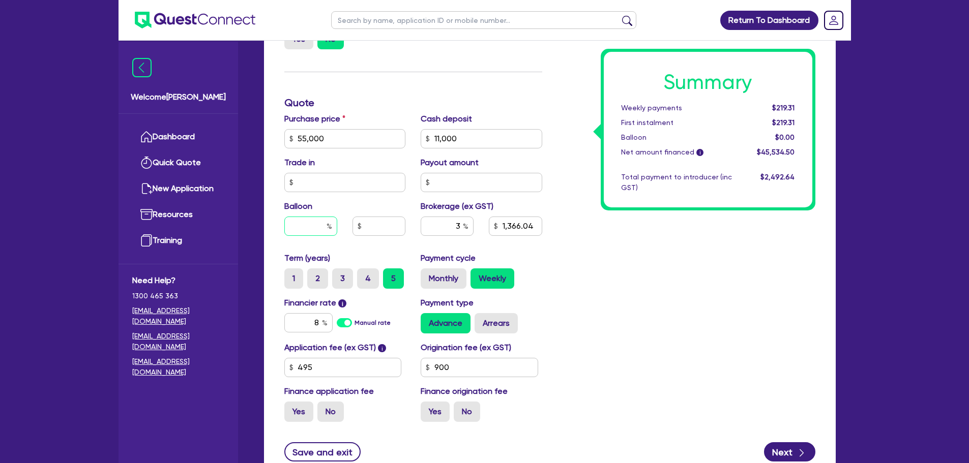
type input "11,000"
type input "3"
type input "1,366.04"
type input "55,000"
type input "11,000"
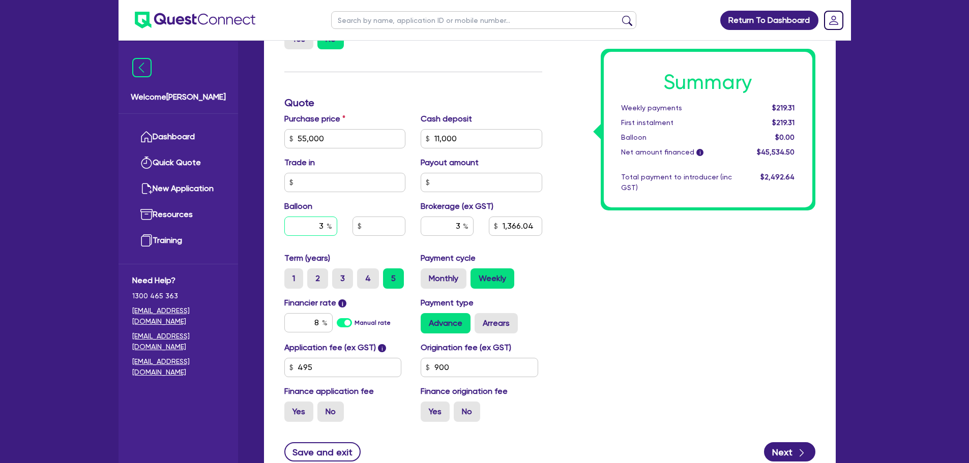
type input "30"
type input "1,366.04"
type input "30"
type input "55,000"
type input "11,000"
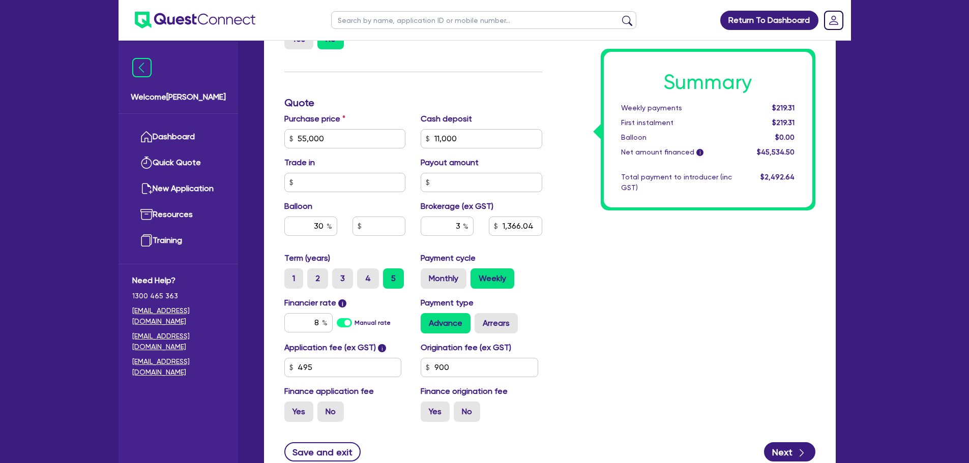
type input "1,366.04"
type input "55,000"
type input "11,000"
type input "16,500"
type input "1,366.04"
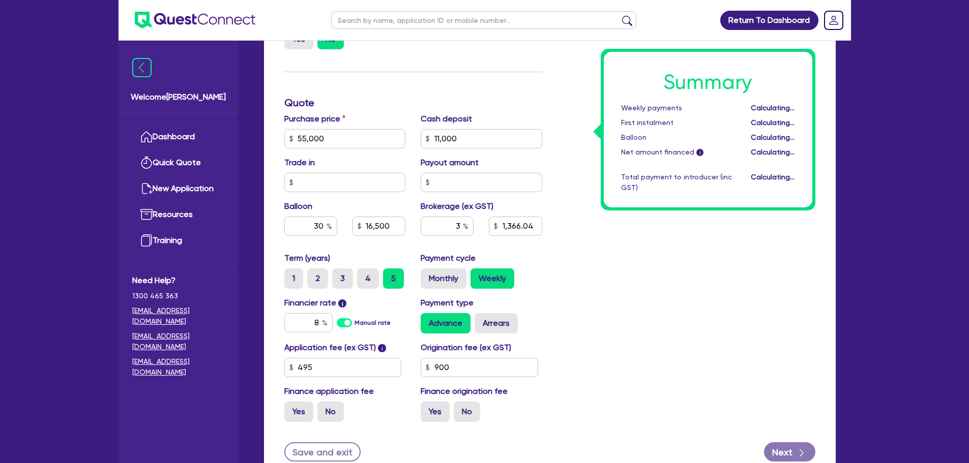
click at [633, 299] on div "Summary Weekly payments Calculating... First instalment Calculating... Balloon …" at bounding box center [686, 103] width 273 height 655
click at [319, 323] on input "8" at bounding box center [308, 322] width 48 height 19
type input "55,000"
type input "11,000"
type input "16,500"
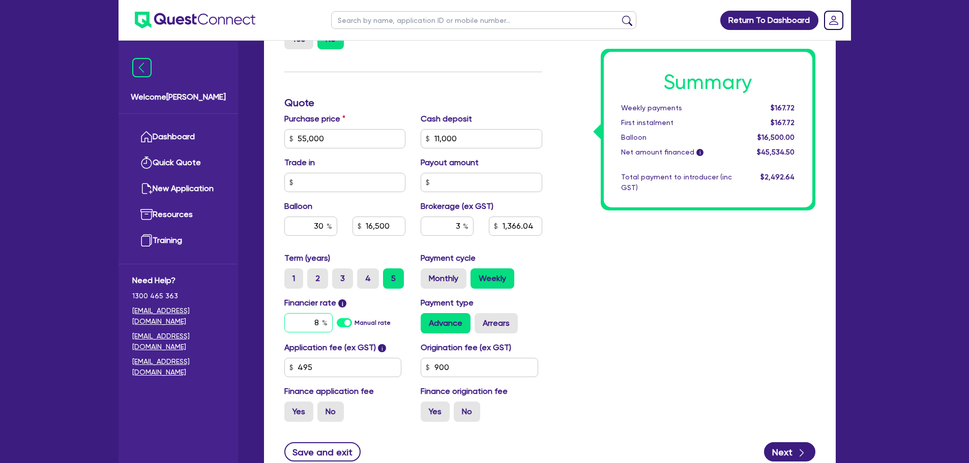
type input "1,366.04"
type input "55,000"
type input "11,000"
type input "16,500"
type input "1,366.04"
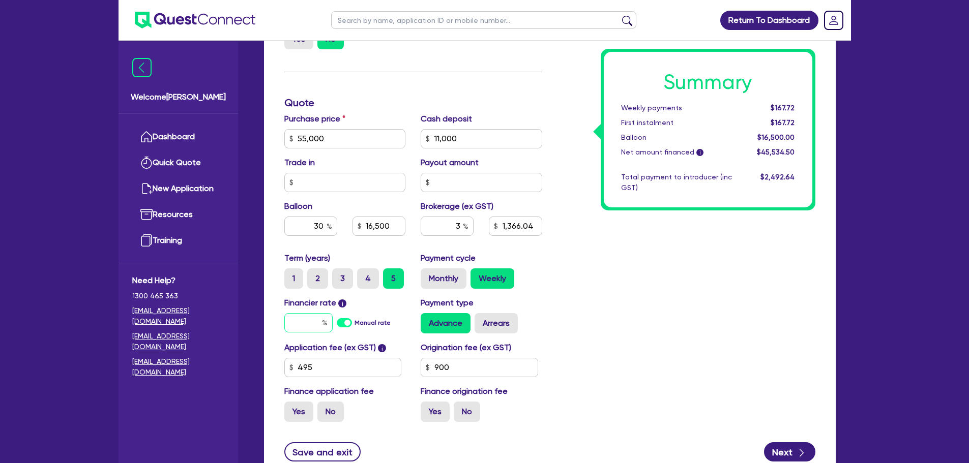
type input "6"
type input "55,000"
type input "11,000"
type input "16,500"
type input "1,366.04"
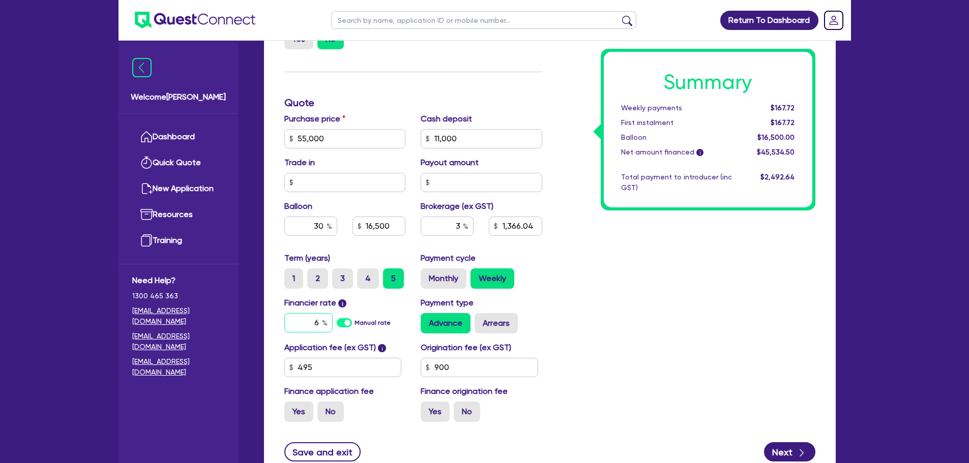
type input "6."
type input "55,000"
type input "11,000"
type input "16,500"
type input "1,366.04"
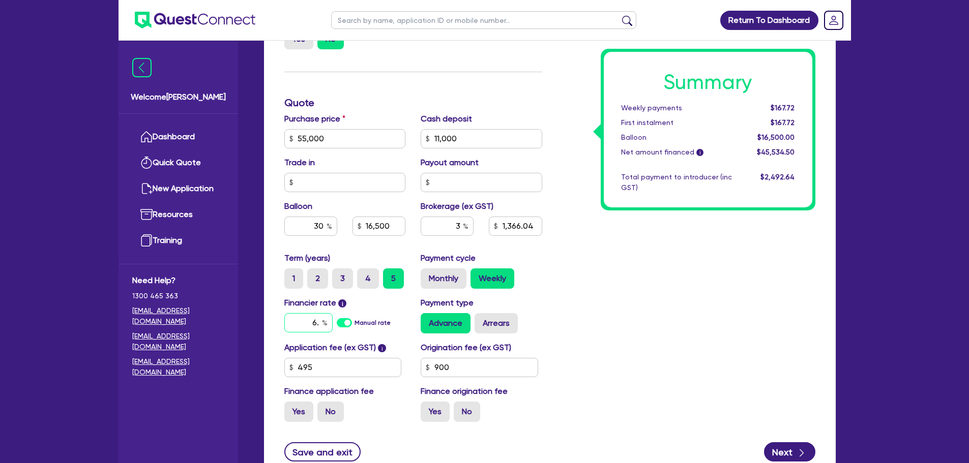
type input "6.9"
type input "55,000"
type input "11,000"
type input "16,500"
type input "1,366.04"
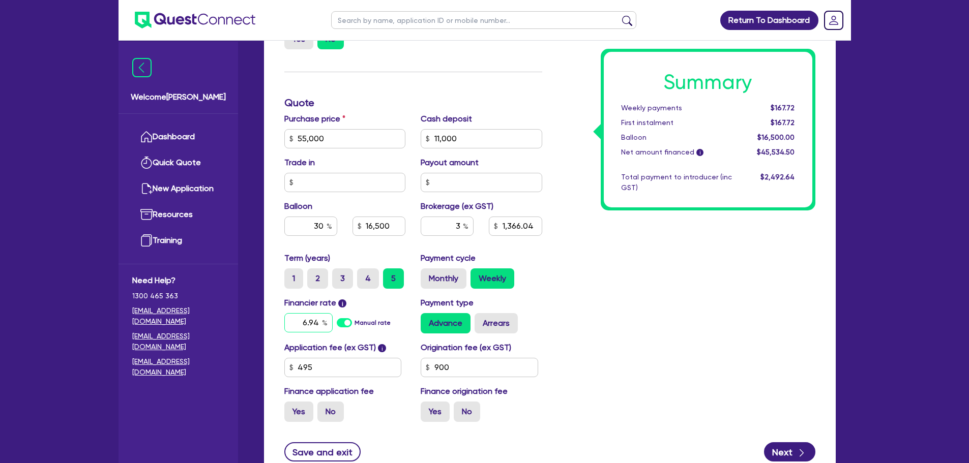
type input "6.94"
type input "55,000"
type input "11,000"
type input "16,500"
type input "1,366.04"
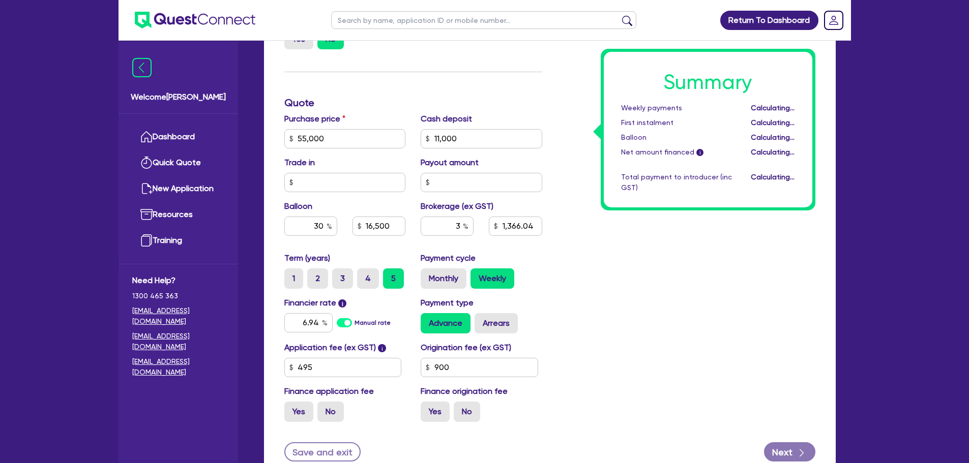
type input "55,000"
type input "11,000"
type input "16,500"
type input "1,366.04"
click at [648, 302] on div "Summary Weekly payments Calculating... First instalment Calculating... Balloon …" at bounding box center [686, 103] width 273 height 655
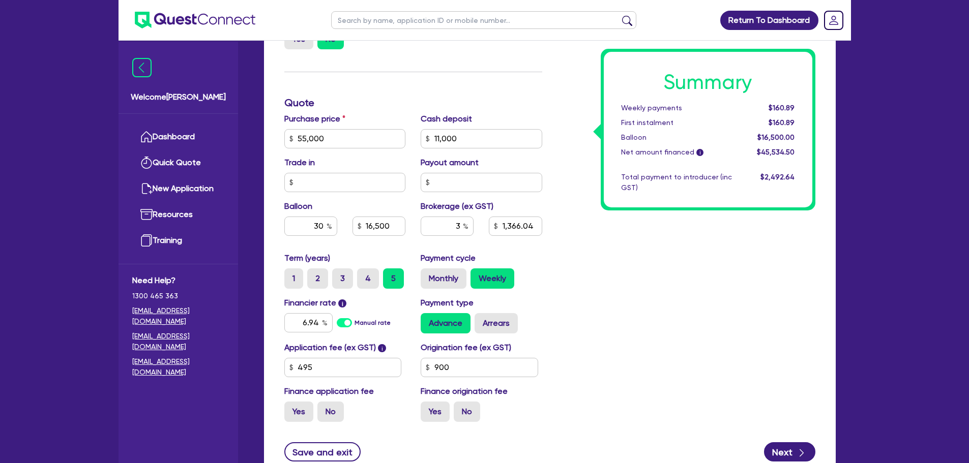
click at [573, 315] on div "Summary Weekly payments $160.89 First instalment $160.89 Balloon $16,500.00 Net…" at bounding box center [686, 103] width 273 height 655
click at [666, 319] on div "Summary Weekly payments $160.89 First instalment $160.89 Balloon $16,500.00 Net…" at bounding box center [686, 103] width 273 height 655
click at [482, 370] on input "900" at bounding box center [480, 367] width 118 height 19
type input "55,000"
type input "11,000"
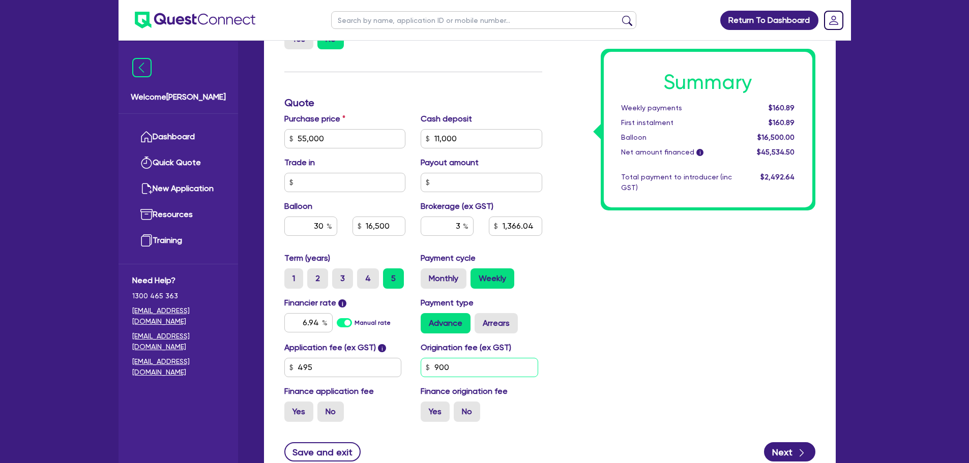
type input "16,500"
type input "1,366.04"
type input "90"
click at [599, 364] on div "Summary Weekly payments $158.83 First instalment $158.83 Balloon $16,500.00 Net…" at bounding box center [686, 103] width 273 height 655
click at [474, 364] on input "50" at bounding box center [480, 367] width 118 height 19
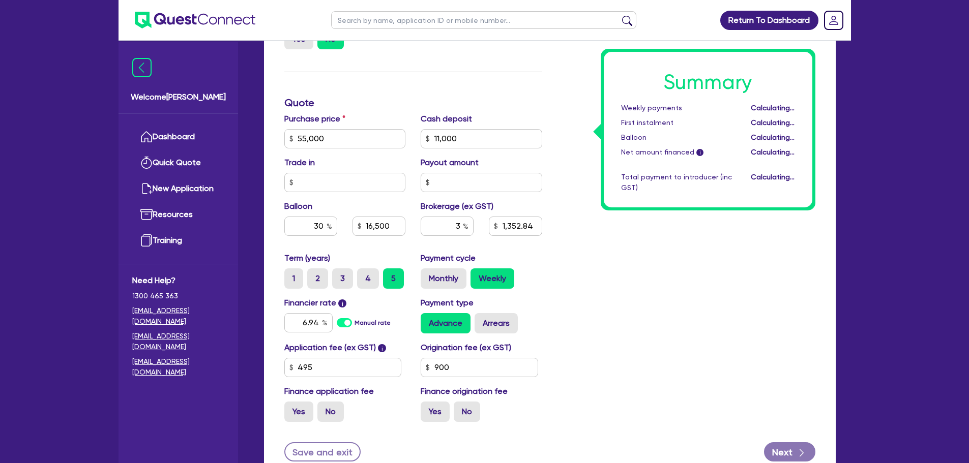
click at [592, 341] on div "Summary Weekly payments Calculating... First instalment Calculating... Balloon …" at bounding box center [686, 103] width 273 height 655
click at [463, 230] on div "3" at bounding box center [447, 226] width 53 height 19
click at [571, 266] on div "Summary Weekly payments $158.62 First instalment $158.62 Balloon $16,500.00 Net…" at bounding box center [686, 103] width 273 height 655
click at [459, 224] on input "text" at bounding box center [447, 226] width 53 height 19
click at [657, 310] on div "Summary Weekly payments $158.62 First instalment $158.62 Balloon $16,500.00 Net…" at bounding box center [686, 103] width 273 height 655
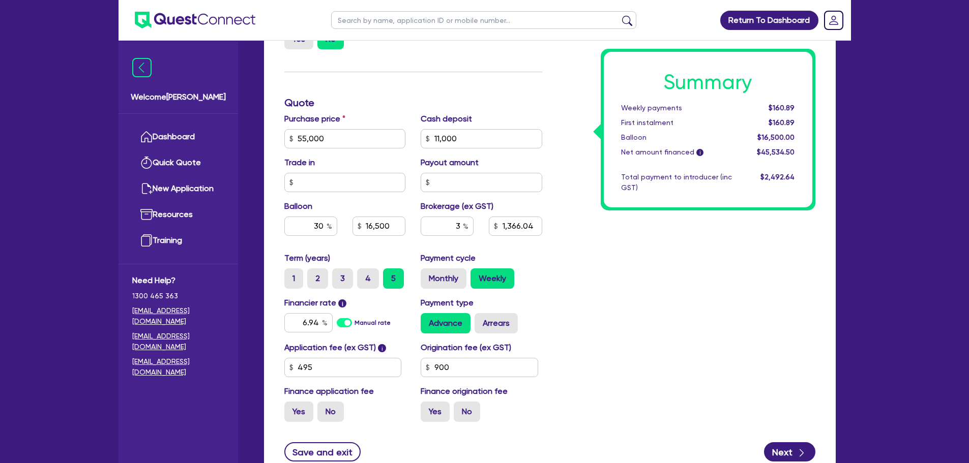
click at [592, 343] on div "Summary Weekly payments $160.89 First instalment $160.89 Balloon $16,500.00 Net…" at bounding box center [686, 103] width 273 height 655
click at [589, 280] on div "Summary Weekly payments $160.89 First instalment $160.89 Balloon $16,500.00 Net…" at bounding box center [686, 103] width 273 height 655
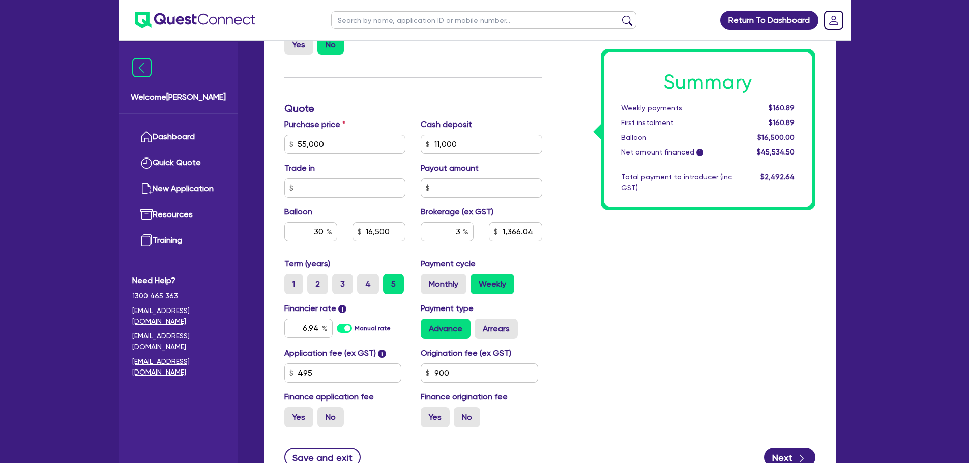
scroll to position [433, 0]
click at [465, 234] on div "3" at bounding box center [447, 232] width 53 height 19
click at [625, 283] on div "Summary Weekly payments Calculating... First instalment Calculating... Balloon …" at bounding box center [686, 109] width 273 height 655
click at [460, 234] on input "text" at bounding box center [447, 232] width 53 height 19
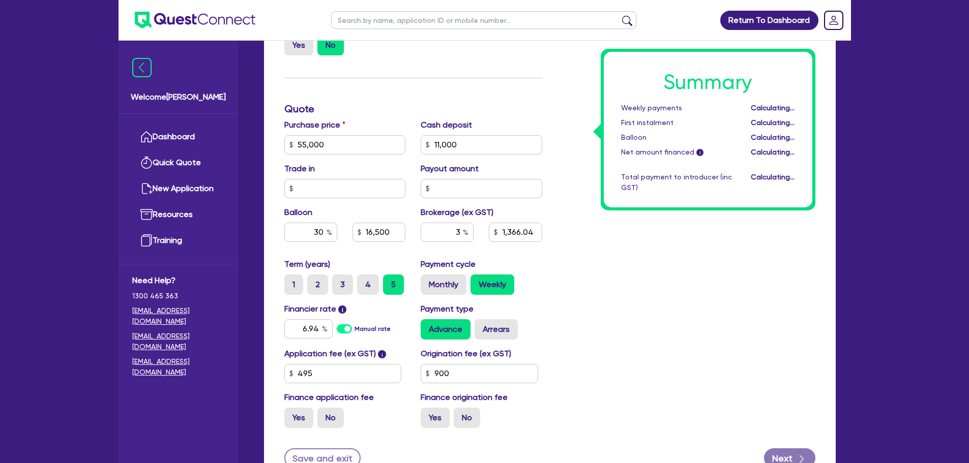
click at [696, 332] on div "Summary Weekly payments Calculating... First instalment Calculating... Balloon …" at bounding box center [686, 109] width 273 height 655
click at [675, 326] on div "Summary Weekly payments $160.89 First instalment $160.89 Balloon $16,500.00 Net…" at bounding box center [686, 109] width 273 height 655
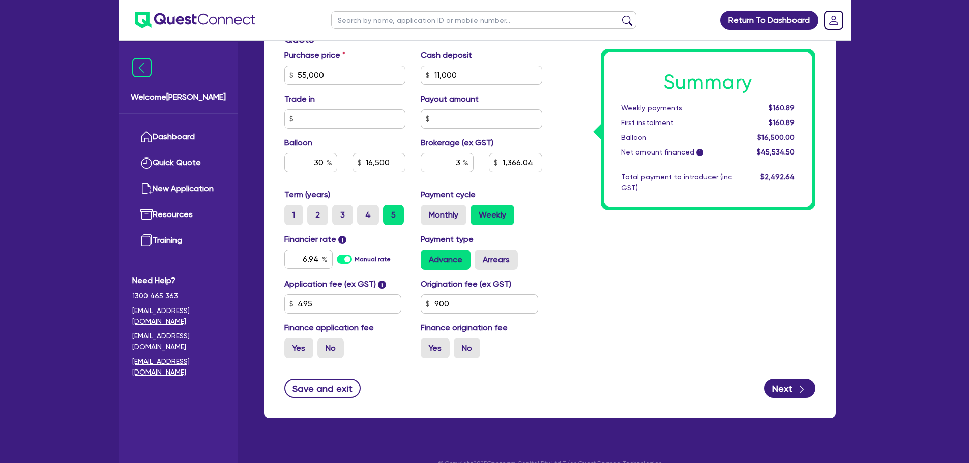
scroll to position [504, 0]
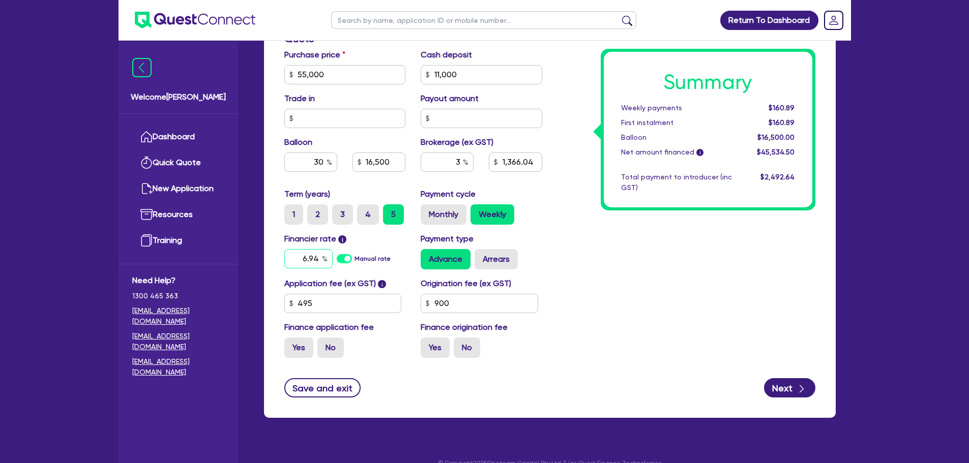
click at [319, 263] on input "6.94" at bounding box center [308, 258] width 48 height 19
click at [605, 263] on div "Summary Weekly payments $160.89 First instalment $160.89 Balloon $16,500.00 Net…" at bounding box center [686, 39] width 273 height 655
click at [316, 258] on input "8" at bounding box center [308, 258] width 48 height 19
click at [319, 258] on input "8" at bounding box center [308, 258] width 48 height 19
click at [675, 269] on div "Summary Weekly payments Calculating... First instalment Calculating... Balloon …" at bounding box center [686, 39] width 273 height 655
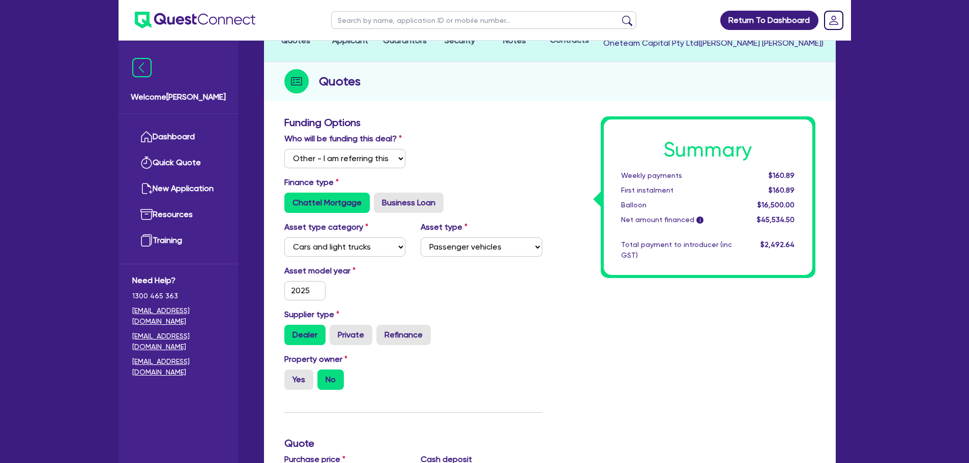
scroll to position [0, 0]
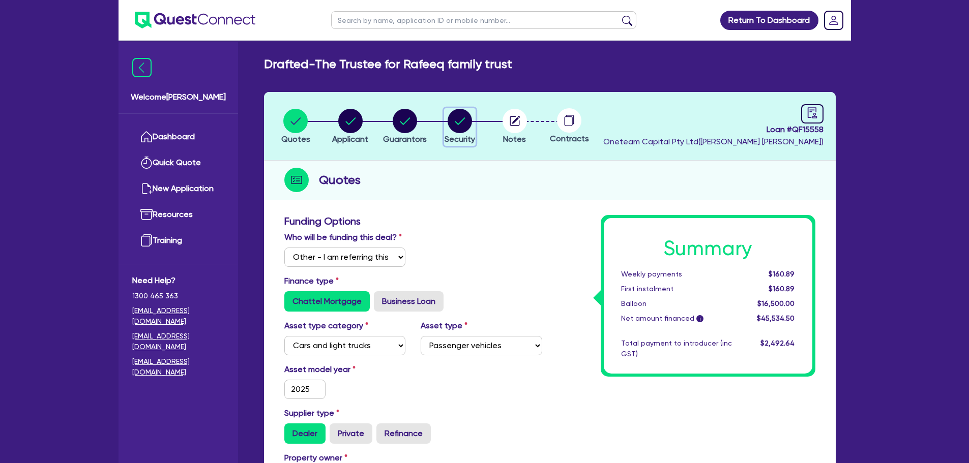
click at [453, 127] on circle "button" at bounding box center [460, 121] width 24 height 24
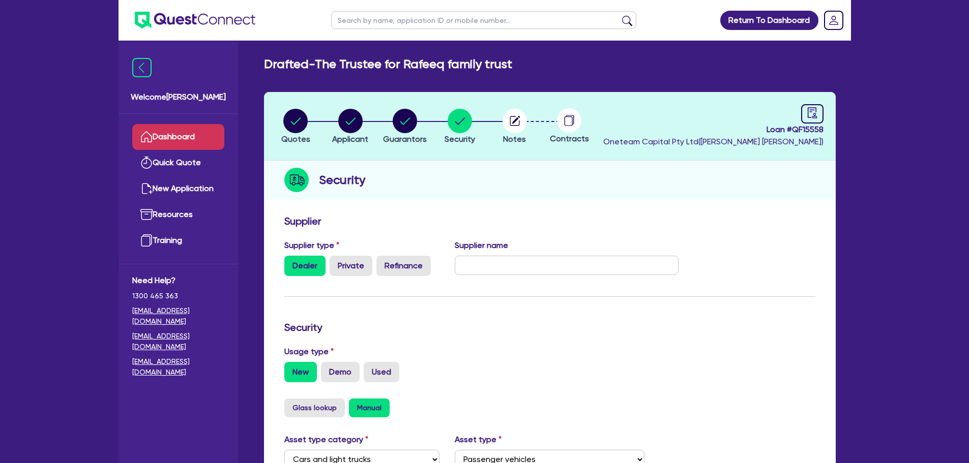
click at [180, 139] on link "Dashboard" at bounding box center [178, 137] width 92 height 26
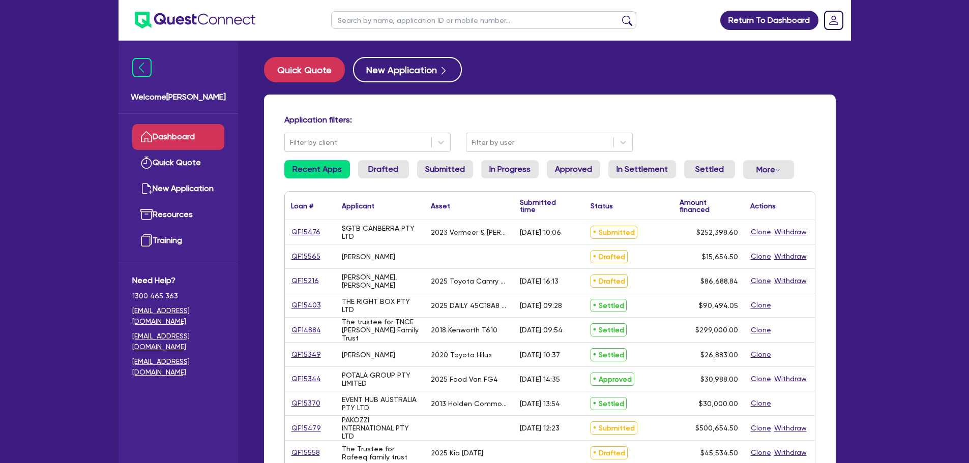
click at [354, 24] on input "text" at bounding box center [483, 20] width 305 height 18
click at [311, 357] on link "QF15349" at bounding box center [306, 355] width 31 height 12
